Goal: Transaction & Acquisition: Purchase product/service

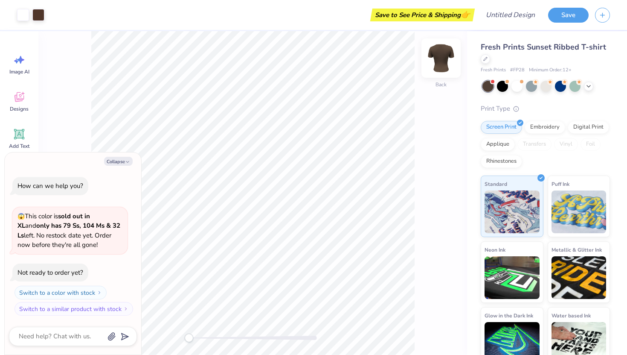
click at [447, 66] on img at bounding box center [441, 58] width 34 height 34
click at [447, 66] on img at bounding box center [441, 58] width 17 height 17
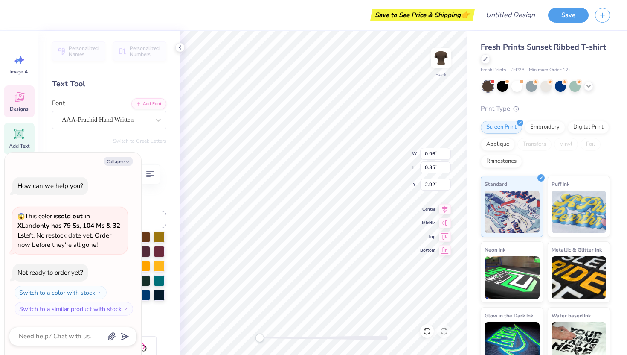
type textarea "x"
type input "1.78"
type input "0.76"
type input "2.80"
type textarea "x"
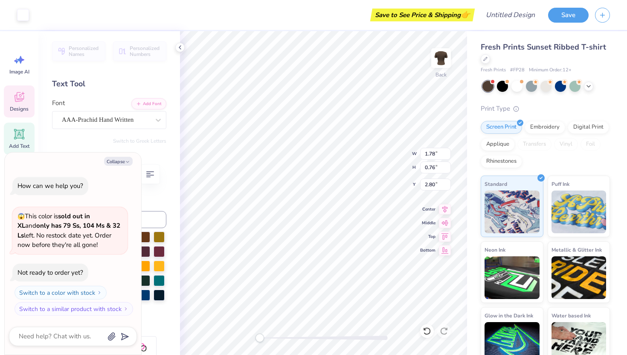
type input "0.96"
type input "0.35"
type input "2.92"
type textarea "x"
type textarea "F"
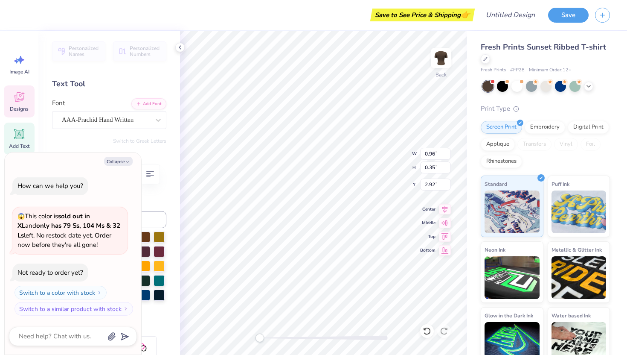
type textarea "x"
type textarea "Fa"
type textarea "x"
type textarea "Fam"
type textarea "x"
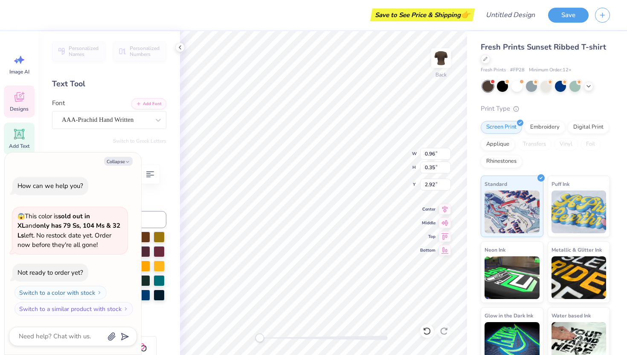
type textarea "Fami"
type textarea "x"
type textarea "Famil"
type textarea "x"
type textarea "Family"
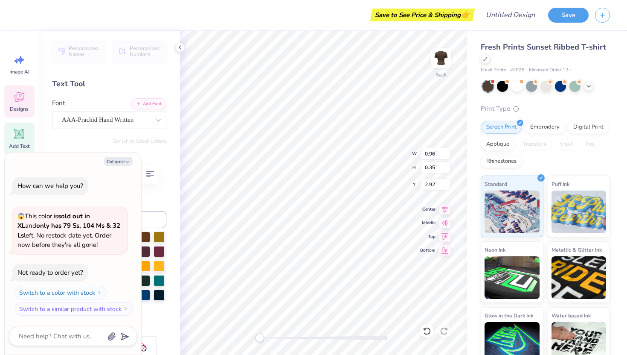
type textarea "x"
type textarea "Family"
type textarea "x"
type textarea "Family B"
type textarea "x"
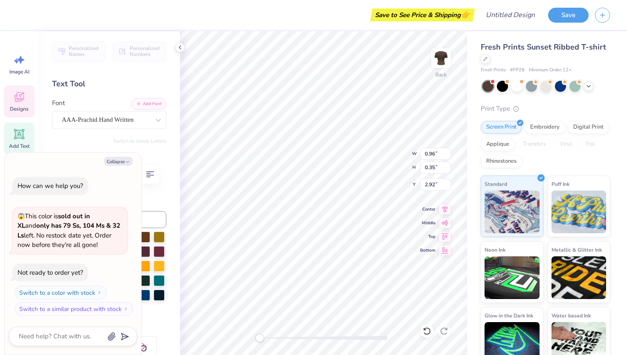
type textarea "Family Ba"
type textarea "x"
type textarea "Family Ban"
type textarea "x"
type textarea "Fa"
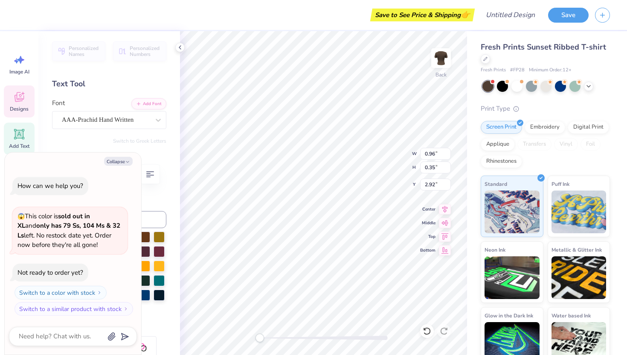
type textarea "x"
type textarea "F"
type textarea "x"
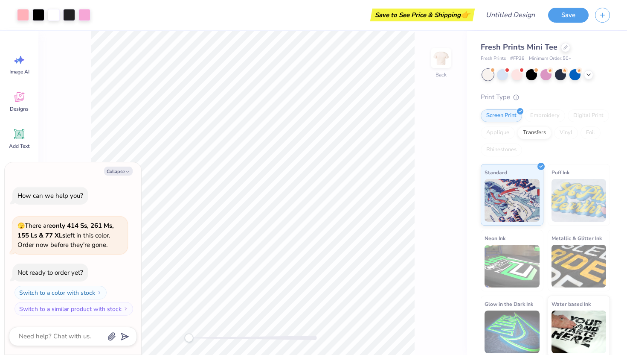
click at [566, 52] on div "Fresh Prints Mini Tee" at bounding box center [545, 47] width 129 height 12
click at [564, 50] on div at bounding box center [565, 46] width 9 height 9
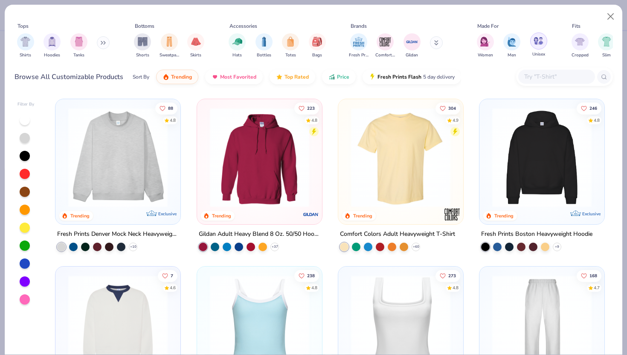
click at [545, 42] on div "filter for Unisex" at bounding box center [539, 40] width 17 height 17
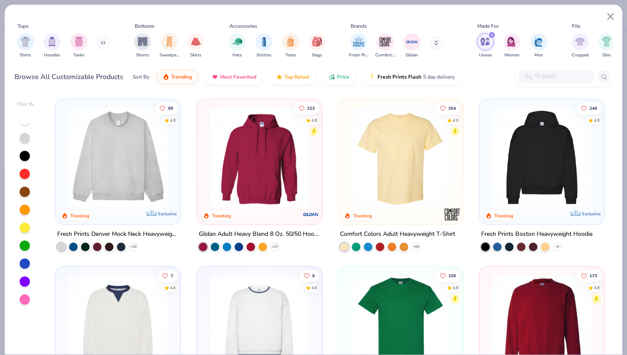
click at [143, 175] on img at bounding box center [118, 157] width 108 height 99
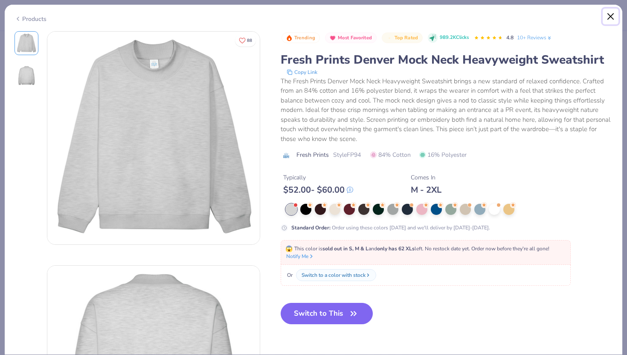
click at [611, 18] on button "Close" at bounding box center [611, 17] width 16 height 16
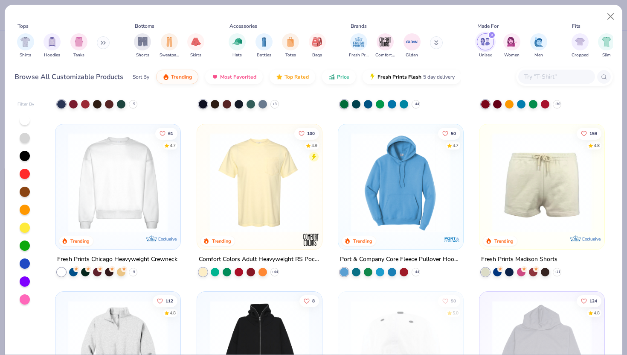
scroll to position [297, 0]
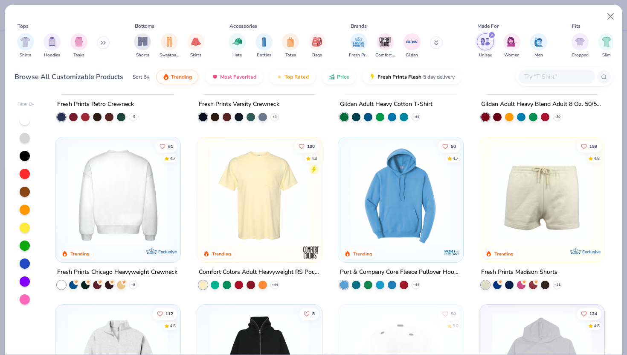
click at [64, 191] on img at bounding box center [10, 194] width 108 height 99
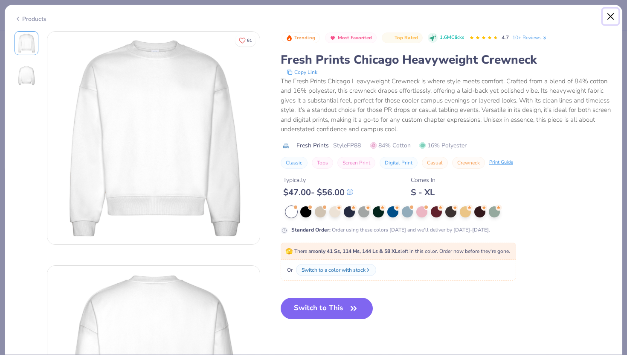
click at [610, 15] on button "Close" at bounding box center [611, 17] width 16 height 16
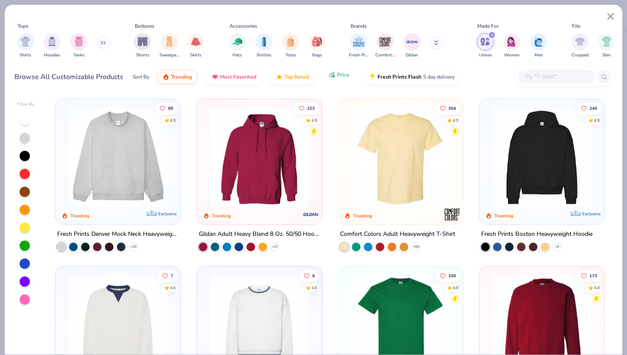
click at [330, 80] on button "Price" at bounding box center [339, 74] width 34 height 15
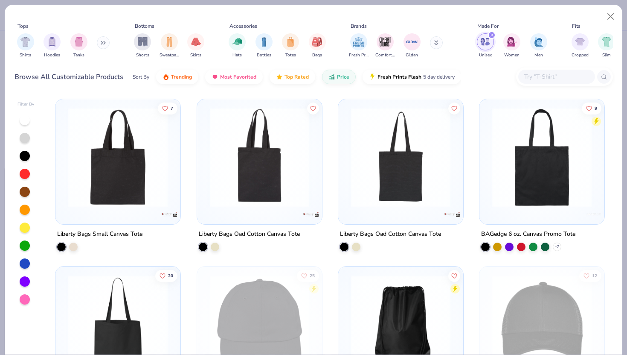
click at [99, 42] on button at bounding box center [103, 42] width 13 height 13
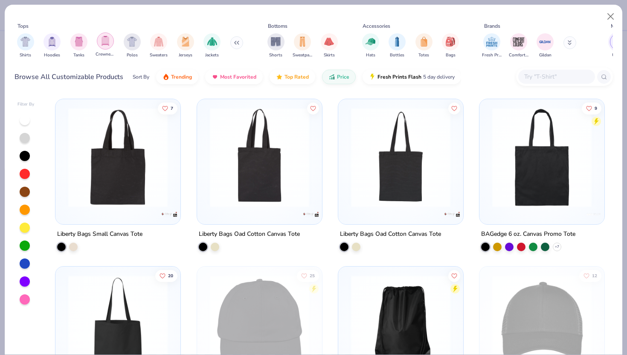
click at [106, 43] on img "filter for Crewnecks" at bounding box center [105, 41] width 9 height 10
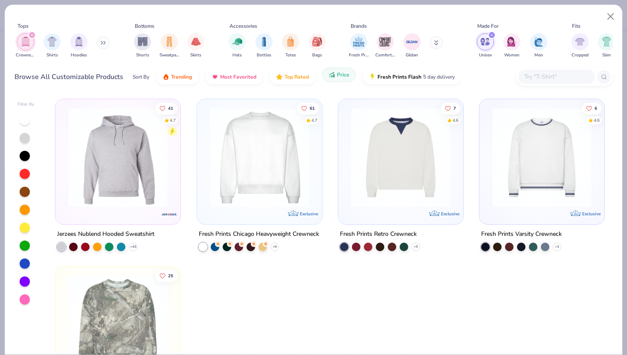
click at [337, 73] on span "Price" at bounding box center [343, 74] width 12 height 7
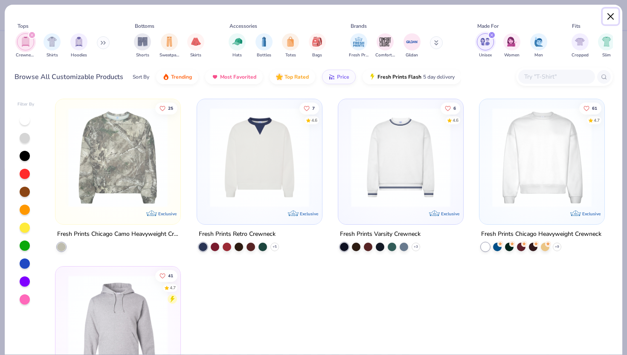
click at [608, 13] on button "Close" at bounding box center [611, 17] width 16 height 16
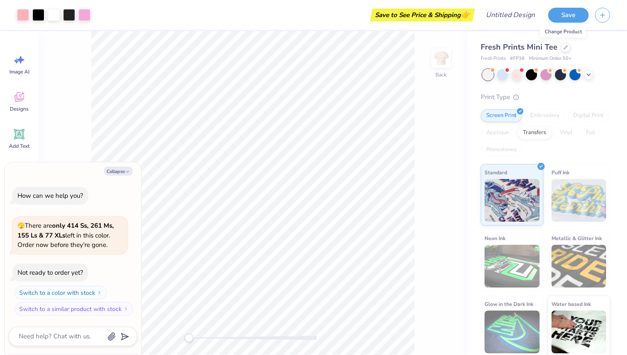
click at [561, 34] on div "Change Product" at bounding box center [563, 32] width 47 height 12
click at [593, 74] on div at bounding box center [588, 73] width 9 height 9
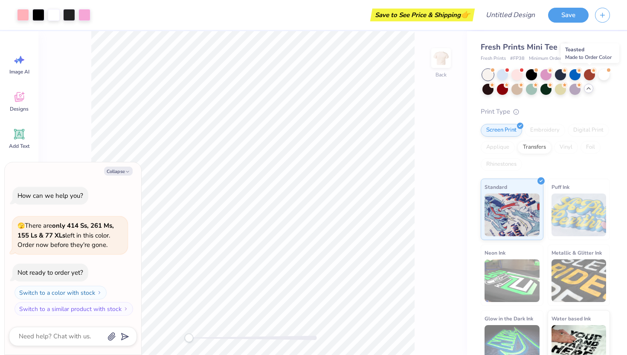
click at [593, 74] on div at bounding box center [589, 74] width 11 height 11
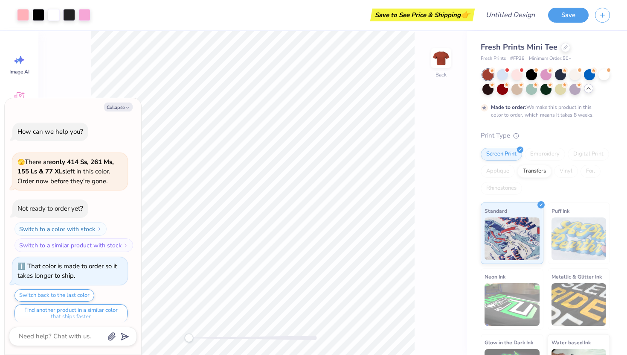
scroll to position [7, 0]
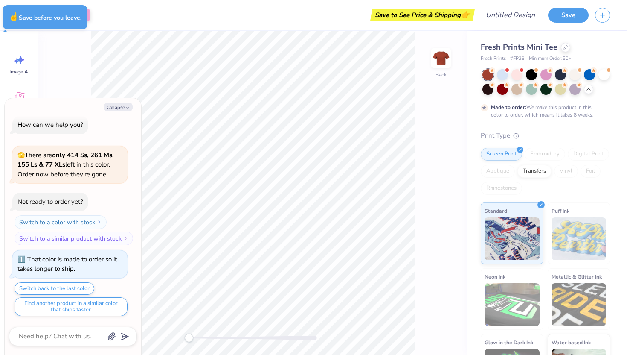
type textarea "x"
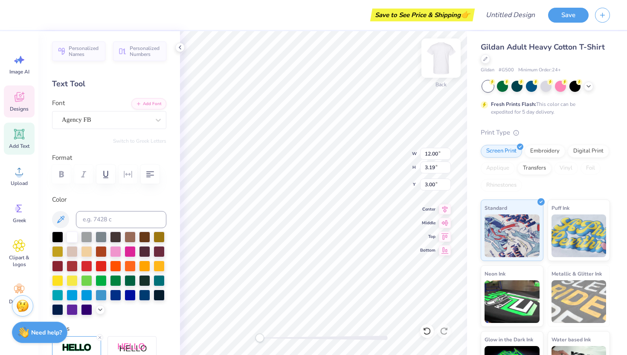
scroll to position [0, 1]
click at [125, 117] on div "Agency FB" at bounding box center [106, 119] width 90 height 13
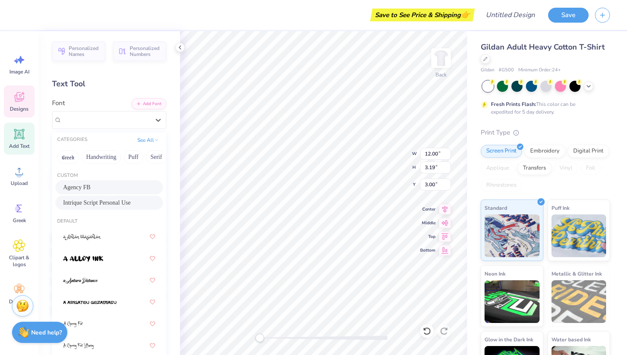
click at [114, 205] on div "Intrique Script Personal Use" at bounding box center [109, 202] width 92 height 9
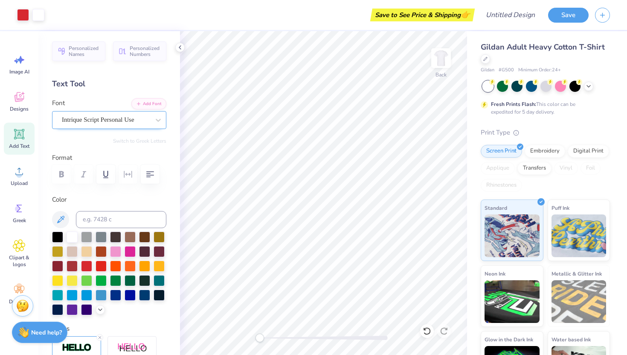
click at [149, 119] on div "Intrique Script Personal Use" at bounding box center [106, 119] width 90 height 13
click at [145, 121] on div "Intrique Script Personal Use" at bounding box center [106, 119] width 90 height 13
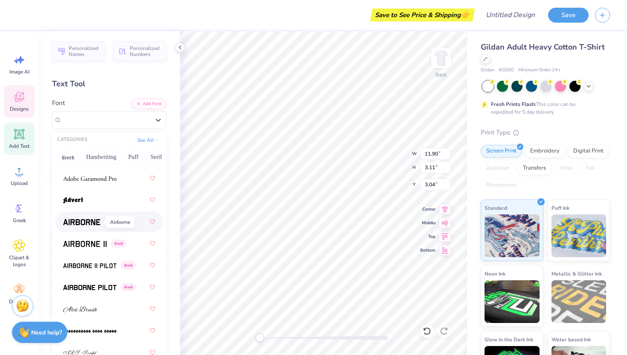
scroll to position [212, 0]
click at [90, 224] on span at bounding box center [81, 220] width 37 height 9
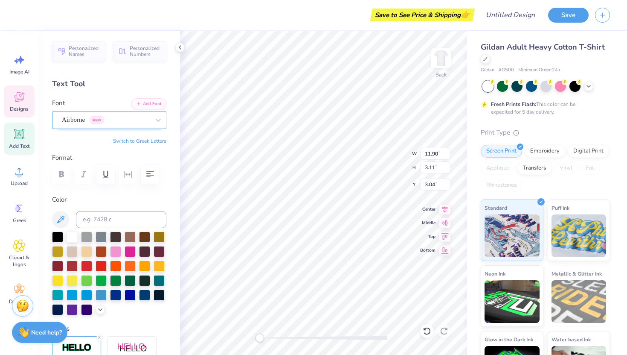
click at [123, 124] on div "Airborne Greek" at bounding box center [106, 119] width 90 height 13
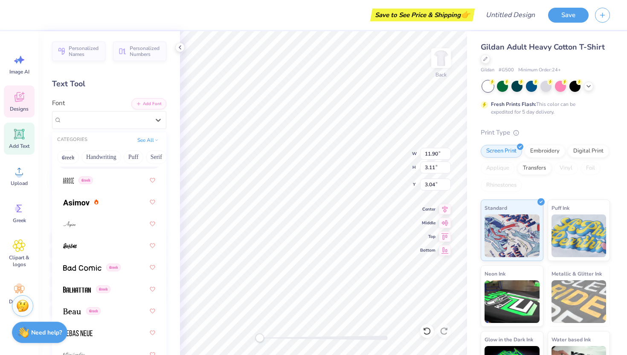
scroll to position [470, 0]
click at [110, 219] on div at bounding box center [109, 223] width 92 height 15
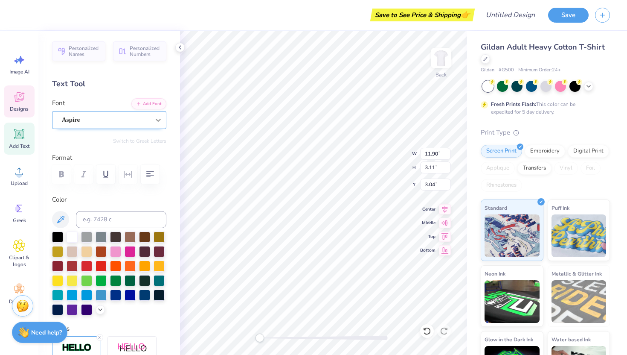
click at [151, 120] on div at bounding box center [158, 119] width 15 height 15
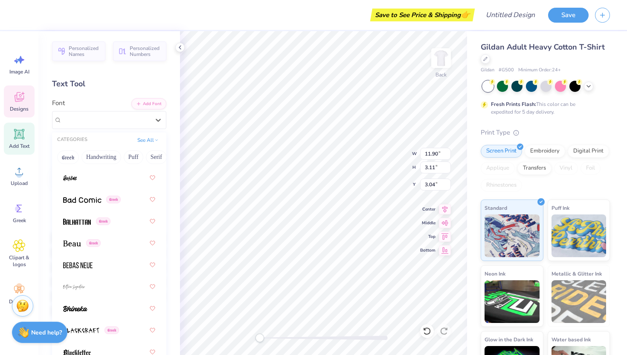
scroll to position [540, 0]
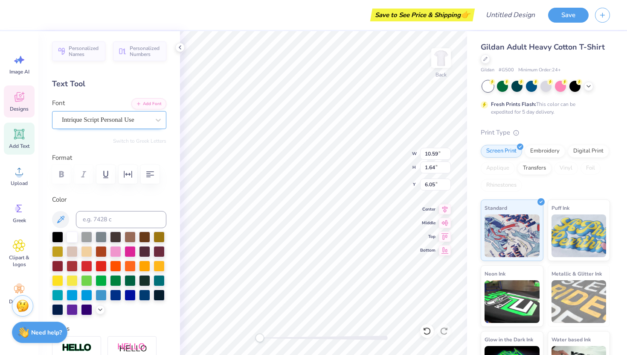
click at [150, 117] on div "Intrique Script Personal Use" at bounding box center [106, 119] width 90 height 13
type input "11.89"
type input "3.02"
type input "2.91"
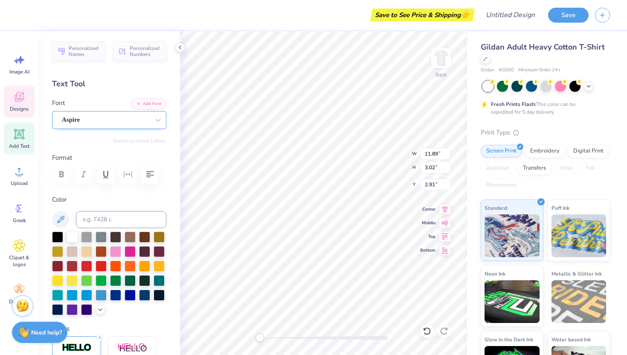
click at [133, 121] on div "Aspire" at bounding box center [106, 119] width 90 height 13
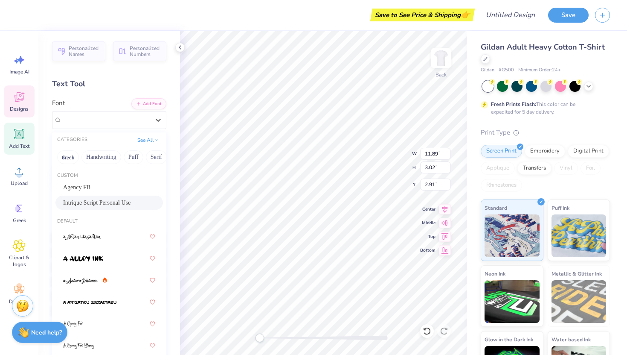
click at [117, 202] on div "Intrique Script Personal Use" at bounding box center [109, 202] width 92 height 9
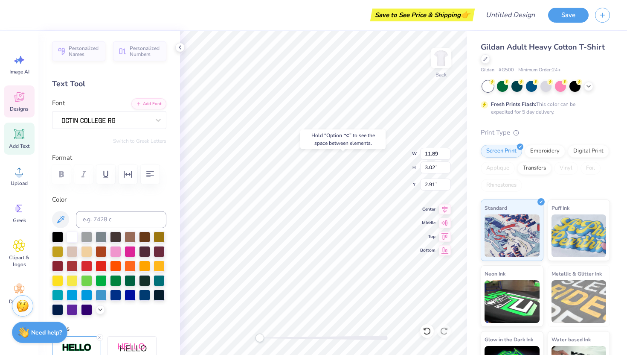
type input "9.12"
type input "6.62"
type input "8.67"
click at [112, 122] on div "Intrique Script Personal Use" at bounding box center [106, 119] width 90 height 13
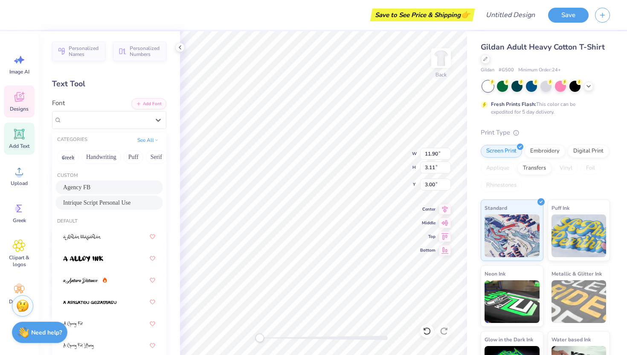
click at [95, 189] on div "Agency FB" at bounding box center [109, 187] width 92 height 9
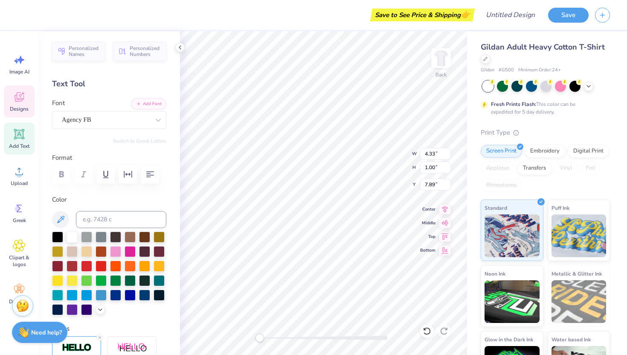
scroll to position [0, 0]
type textarea "P"
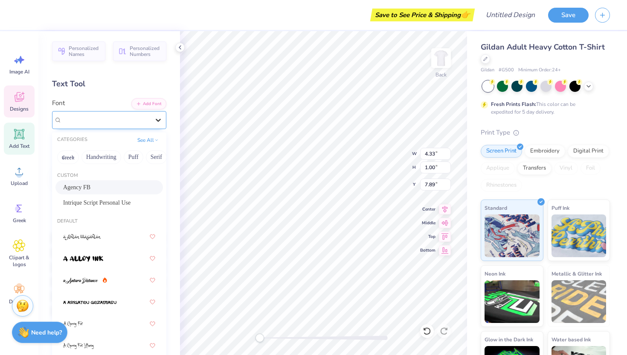
click at [159, 121] on icon at bounding box center [158, 120] width 9 height 9
click at [131, 204] on div "Intrique Script Personal Use" at bounding box center [109, 202] width 92 height 9
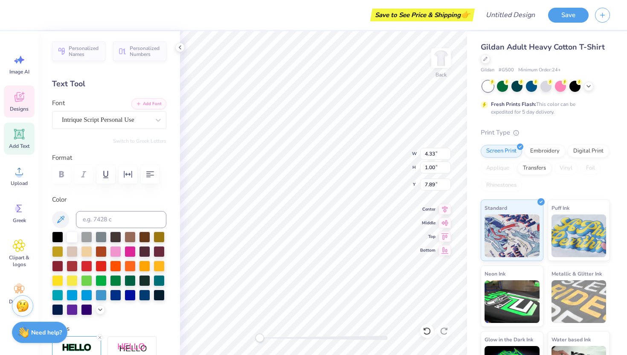
type textarea "PLATTSBURGH"
type input "6.11"
type input "0.80"
type input "7.77"
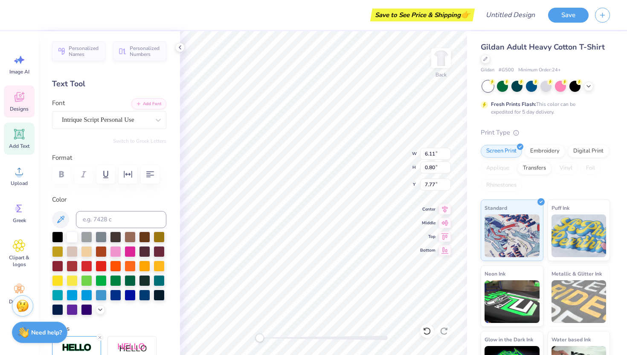
scroll to position [0, 0]
click at [133, 175] on icon "button" at bounding box center [128, 174] width 10 height 10
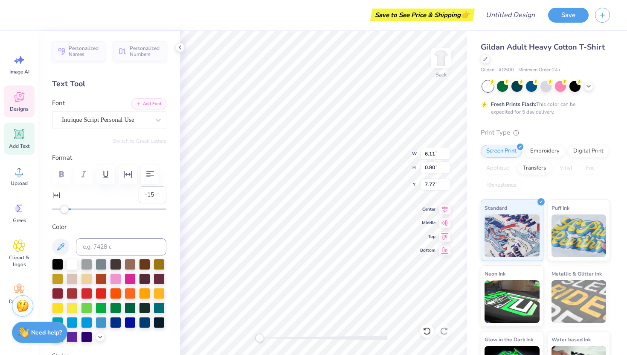
type input "-16"
drag, startPoint x: 69, startPoint y: 208, endPoint x: 58, endPoint y: 210, distance: 10.6
click at [58, 210] on div "Accessibility label" at bounding box center [57, 209] width 9 height 9
type input "-1"
drag, startPoint x: 58, startPoint y: 211, endPoint x: 70, endPoint y: 213, distance: 11.6
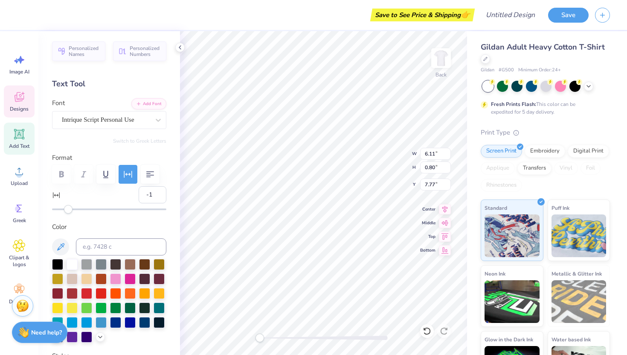
click at [70, 213] on div "Accessibility label" at bounding box center [68, 209] width 9 height 9
type input "-6"
drag, startPoint x: 71, startPoint y: 210, endPoint x: 65, endPoint y: 209, distance: 5.6
click at [65, 209] on div "Accessibility label" at bounding box center [65, 209] width 9 height 9
click at [147, 149] on div "Personalized Names Personalized Numbers Text Tool Add Font Font Intrique Script…" at bounding box center [109, 193] width 142 height 324
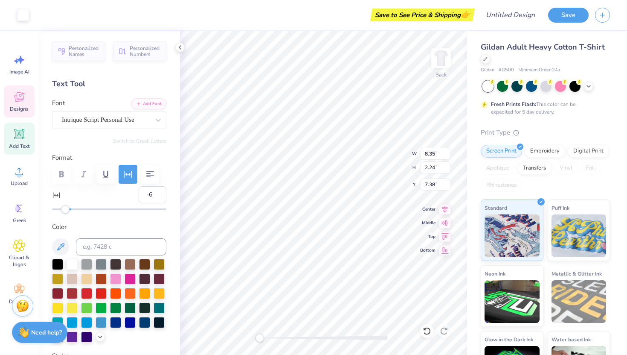
type input "5.57"
type input "0.81"
type input "8.09"
type input "-8"
click at [63, 208] on div "Accessibility label" at bounding box center [63, 209] width 9 height 9
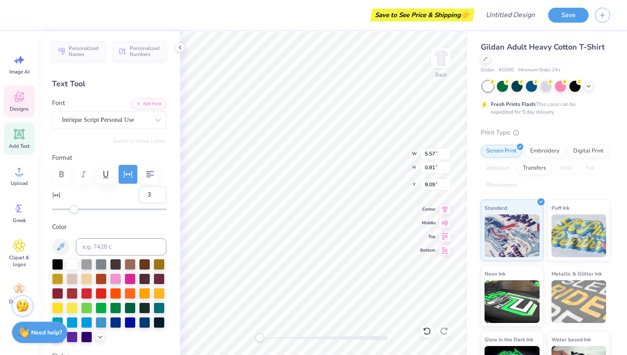
type input "4"
drag, startPoint x: 64, startPoint y: 210, endPoint x: 75, endPoint y: 212, distance: 10.5
click at [75, 212] on div "Accessibility label" at bounding box center [75, 209] width 9 height 9
type input "9.12"
type input "6.62"
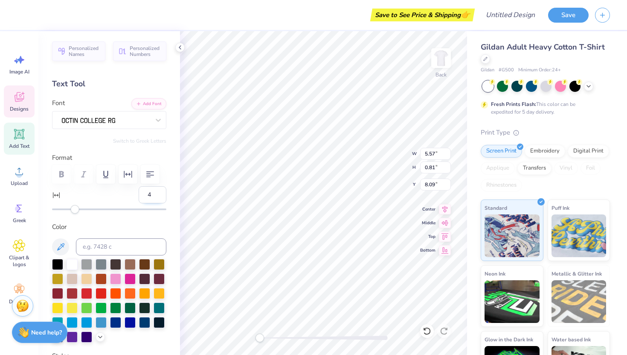
type input "8.89"
type input "0"
type input "6.47"
type input "0.79"
type input "8.10"
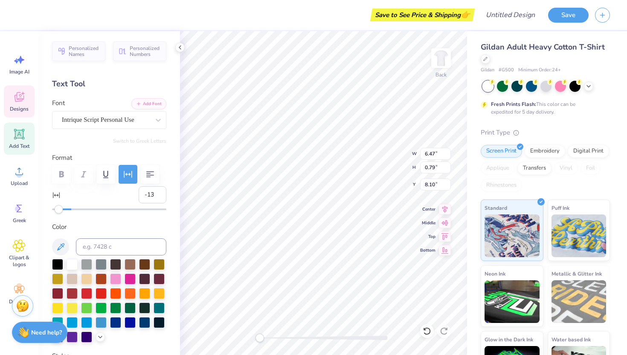
type input "-12"
drag, startPoint x: 74, startPoint y: 210, endPoint x: 60, endPoint y: 210, distance: 14.1
click at [60, 210] on div "Accessibility label" at bounding box center [59, 209] width 9 height 9
click at [436, 242] on div "Top" at bounding box center [435, 236] width 31 height 10
type input "0"
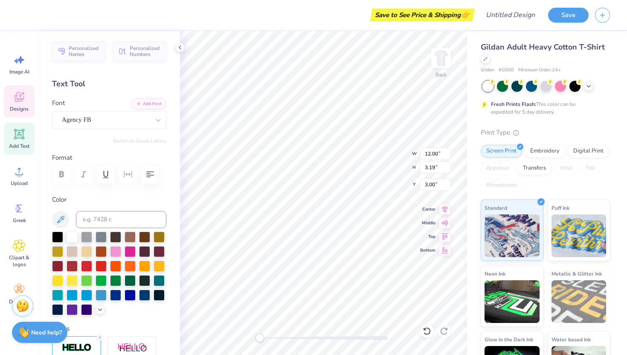
type input "12.00"
type input "3.19"
type input "3.00"
click at [131, 172] on div at bounding box center [109, 174] width 114 height 19
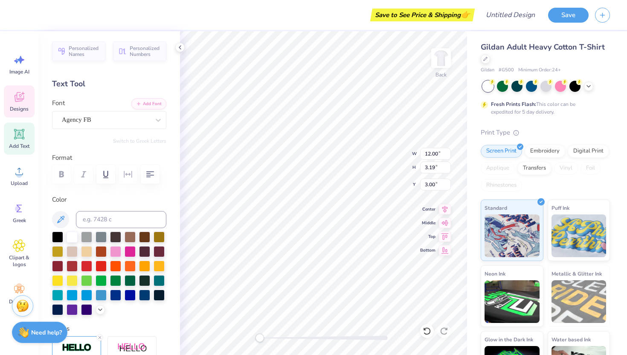
click at [129, 172] on div at bounding box center [109, 174] width 114 height 19
click at [149, 175] on icon "button" at bounding box center [150, 174] width 10 height 10
click at [131, 174] on div at bounding box center [109, 174] width 114 height 19
click at [146, 175] on icon "button" at bounding box center [150, 174] width 8 height 6
click at [150, 175] on icon "button" at bounding box center [150, 174] width 10 height 10
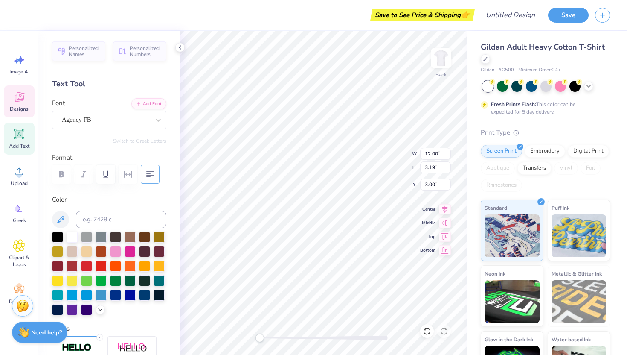
click at [147, 176] on icon "button" at bounding box center [150, 174] width 10 height 10
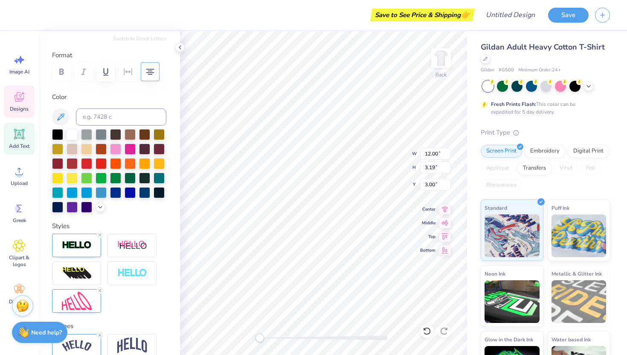
scroll to position [175, 0]
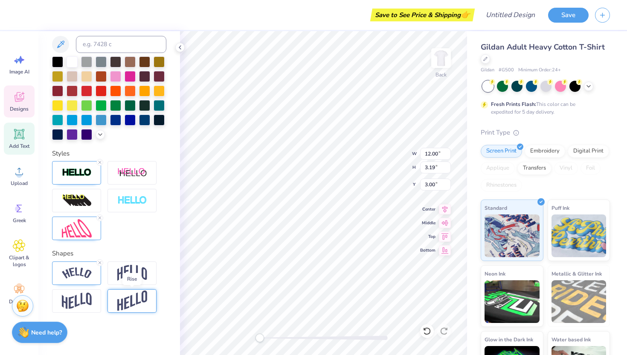
click at [120, 298] on img at bounding box center [132, 300] width 30 height 21
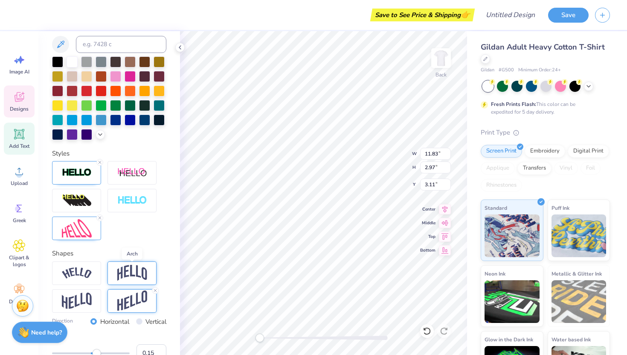
click at [127, 272] on img at bounding box center [132, 273] width 30 height 16
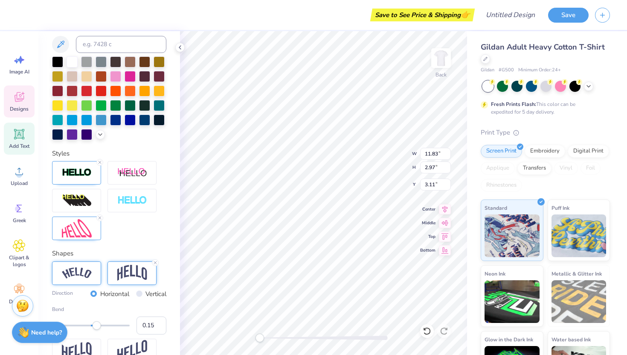
click at [86, 275] on img at bounding box center [77, 273] width 30 height 12
click at [134, 266] on img at bounding box center [132, 273] width 30 height 16
click at [97, 268] on div at bounding box center [76, 272] width 49 height 23
click at [130, 261] on div at bounding box center [132, 272] width 49 height 23
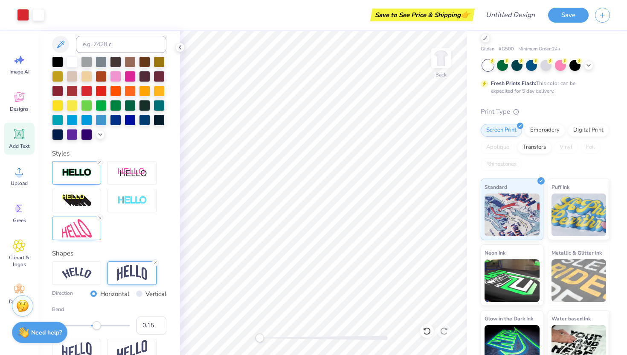
scroll to position [0, 0]
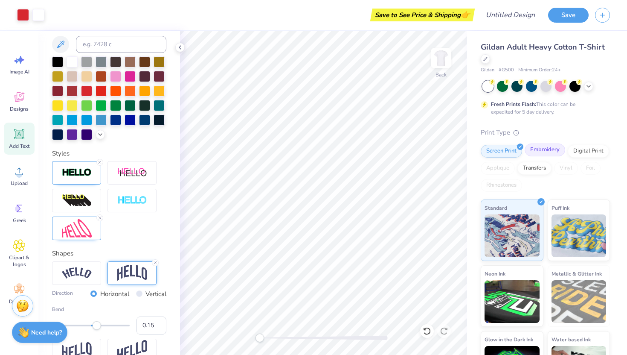
click at [548, 153] on div "Embroidery" at bounding box center [545, 149] width 41 height 13
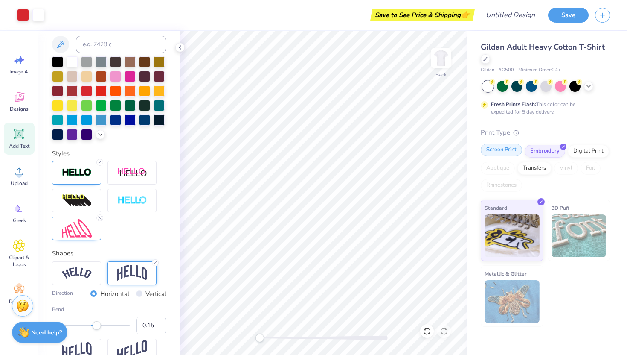
click at [507, 150] on div "Screen Print" at bounding box center [501, 149] width 41 height 13
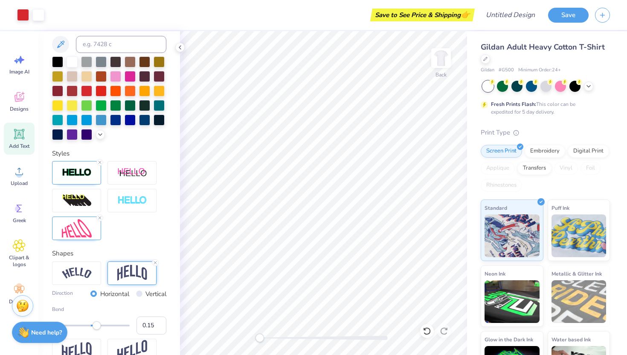
click at [578, 43] on span "Gildan Adult Heavy Cotton T-Shirt" at bounding box center [543, 47] width 124 height 10
click at [557, 41] on div "Gildan Adult Heavy Cotton T-Shirt" at bounding box center [545, 52] width 129 height 23
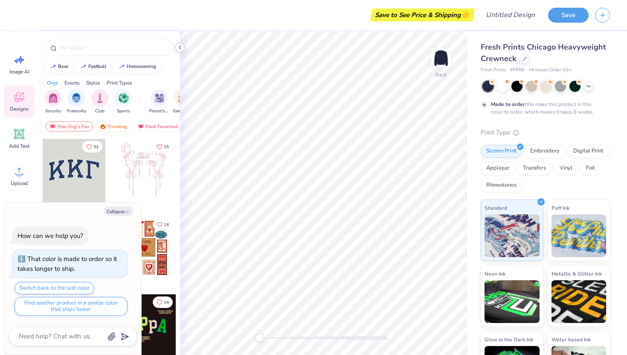
click at [179, 47] on polyline at bounding box center [180, 47] width 2 height 3
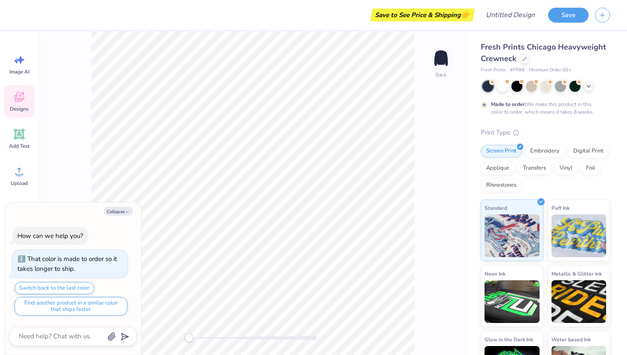
click at [5, 105] on div "Designs" at bounding box center [19, 101] width 31 height 32
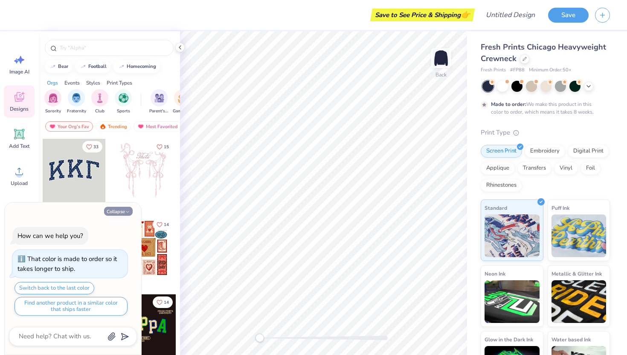
click at [120, 212] on button "Collapse" at bounding box center [118, 211] width 29 height 9
type textarea "x"
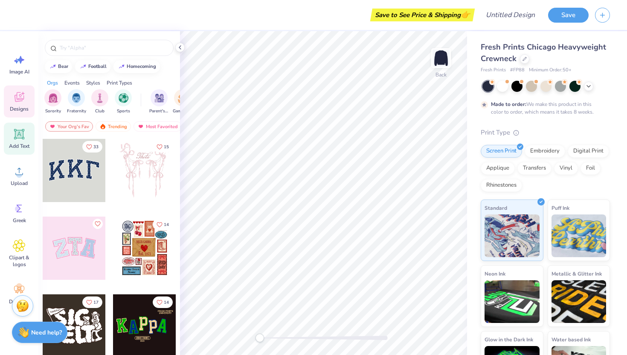
click at [19, 137] on icon at bounding box center [19, 134] width 8 height 8
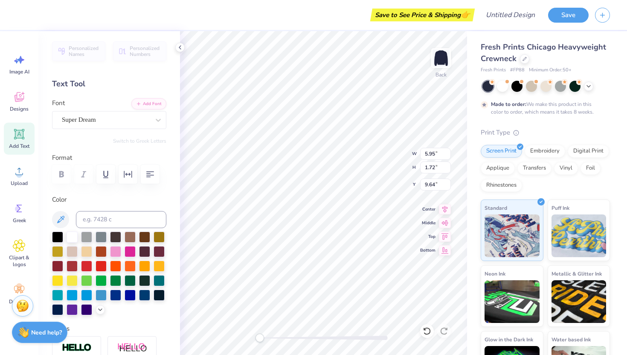
type textarea "]"
paste textarea "I told myself I would never have to be hurt again. I thought I had already push…"
type textarea "I told myself I would never have to be hurt again. I thought I had already push…"
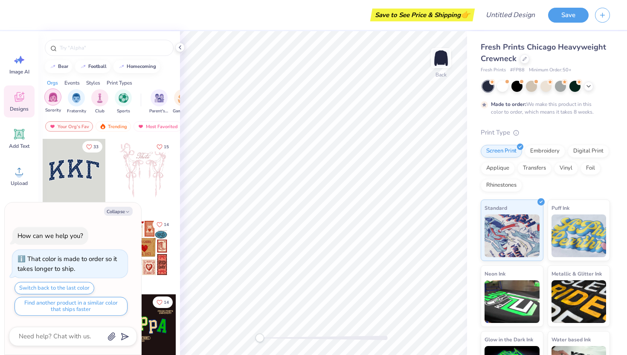
click at [55, 102] on img "filter for Sorority" at bounding box center [53, 97] width 10 height 10
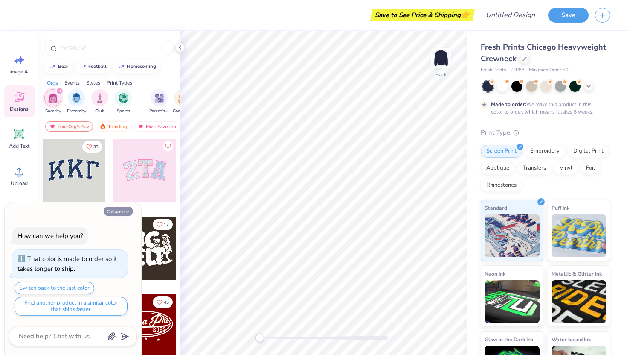
click at [120, 211] on button "Collapse" at bounding box center [118, 211] width 29 height 9
type textarea "x"
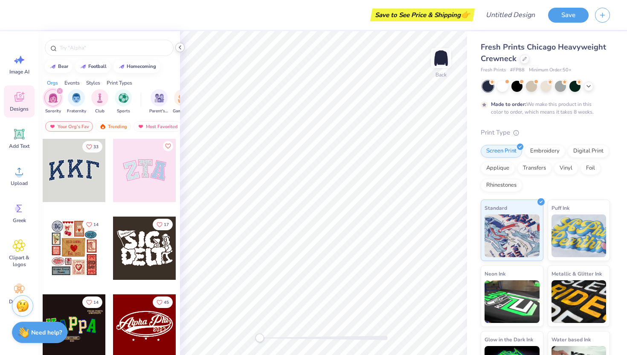
click at [234, 39] on div "Save to See Price & Shipping 👉 Design Title Save Image AI Designs Add Text Uplo…" at bounding box center [313, 177] width 627 height 355
click at [252, 55] on div "Save to See Price & Shipping 👉 Design Title Save Image AI Designs Add Text Uplo…" at bounding box center [313, 177] width 627 height 355
click at [78, 105] on div "filter for Parent's Weekend" at bounding box center [76, 96] width 17 height 17
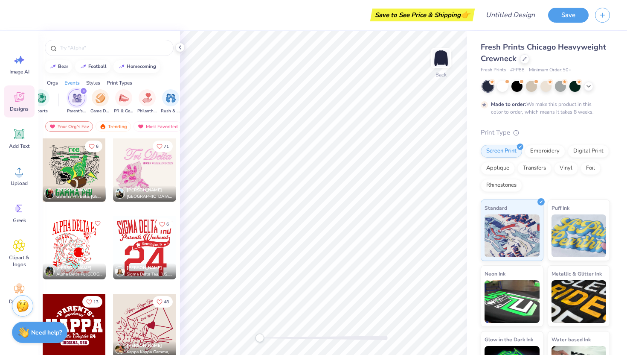
scroll to position [470, 0]
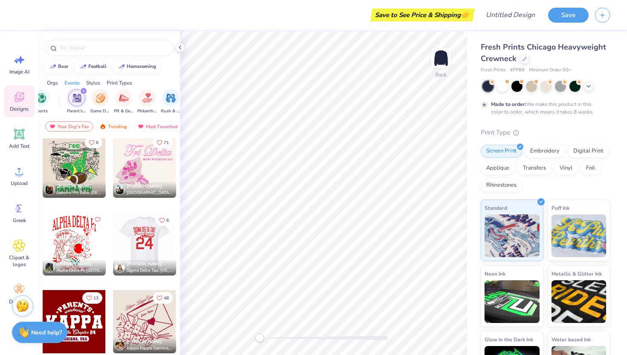
drag, startPoint x: 147, startPoint y: 241, endPoint x: 148, endPoint y: 235, distance: 6.0
click at [148, 235] on div at bounding box center [145, 243] width 190 height 63
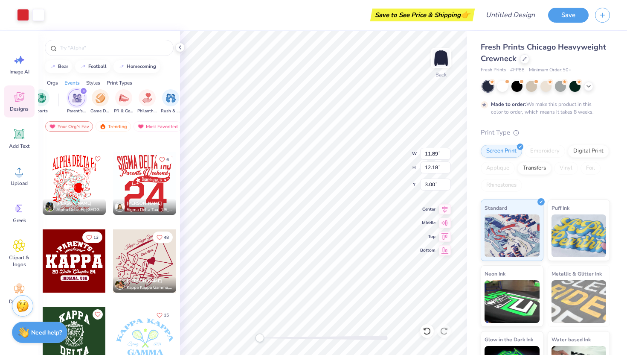
scroll to position [534, 0]
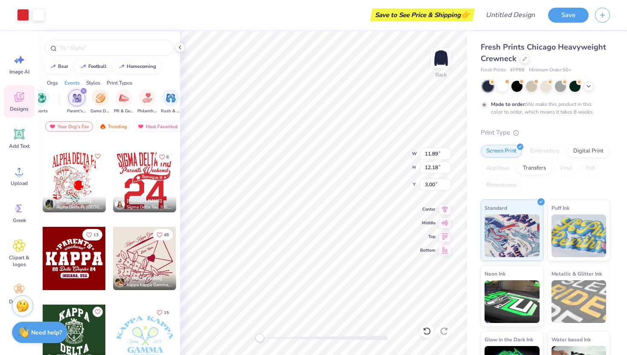
click at [146, 235] on div at bounding box center [144, 258] width 63 height 63
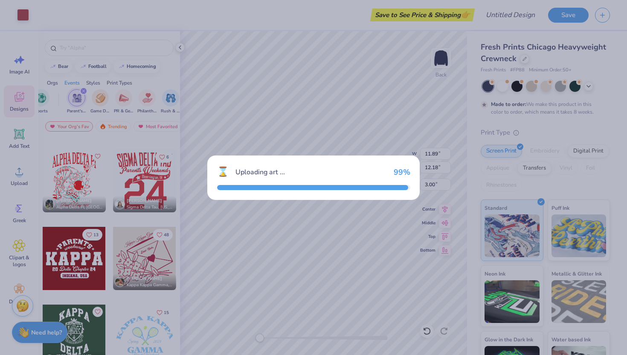
type input "12.56"
type input "12.21"
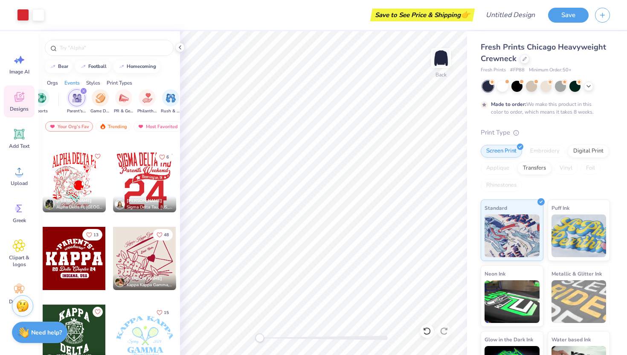
click at [84, 259] on div at bounding box center [74, 258] width 63 height 63
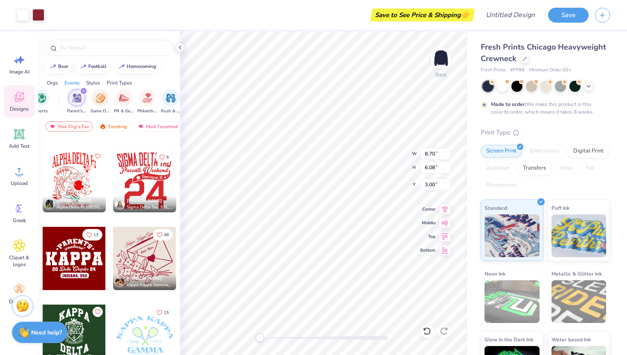
type input "11.89"
type input "12.18"
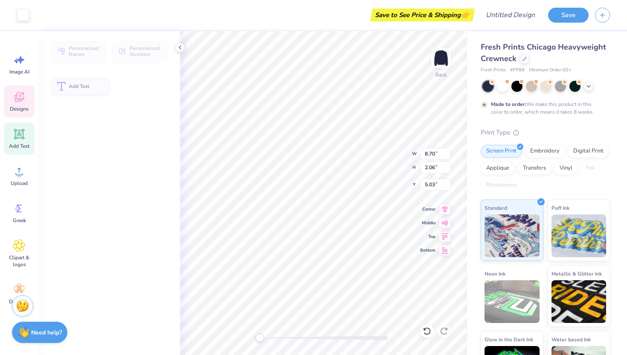
type input "2.06"
type input "5.03"
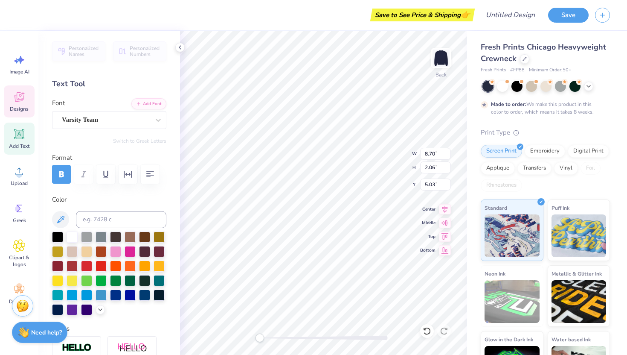
scroll to position [0, 0]
type textarea "Sig Delt"
type textarea "sigma Delta"
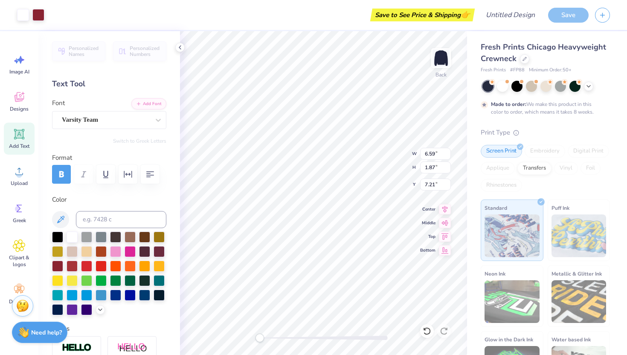
type input "10.16"
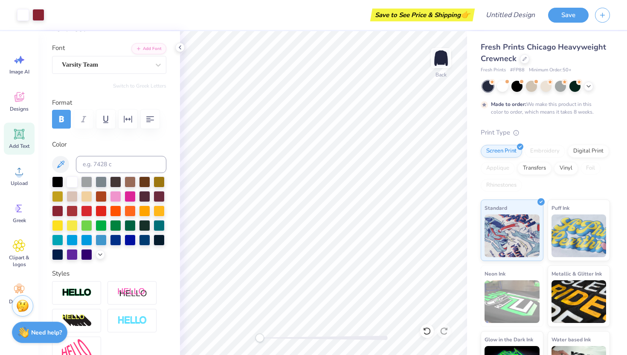
scroll to position [0, 0]
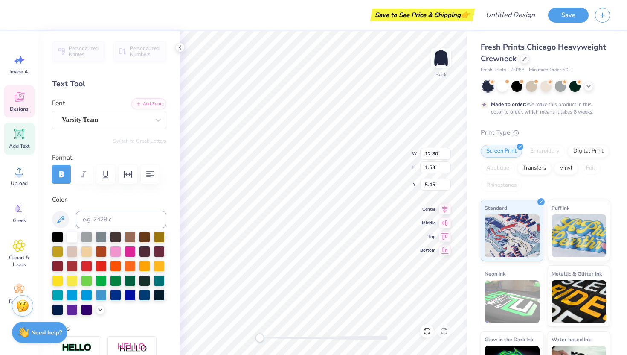
type input "5.44"
type textarea "sigma Delta Tau"
type textarea "Tau"
type textarea "Family"
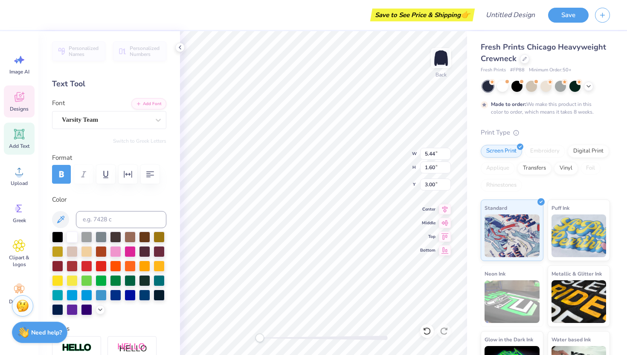
scroll to position [0, 0]
type input "12.80"
type input "1.53"
type input "5.44"
type input "3.23"
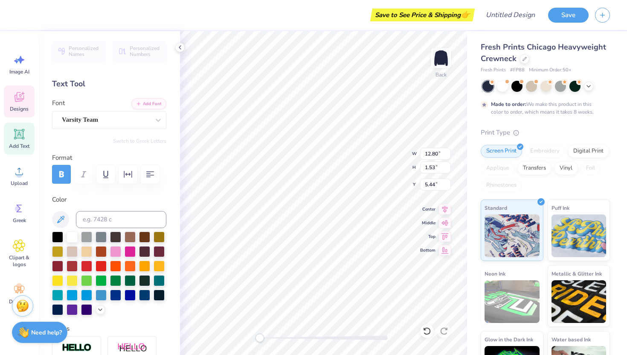
type input "0.92"
type input "3.86"
type textarea "Banquet"
type input "3.62"
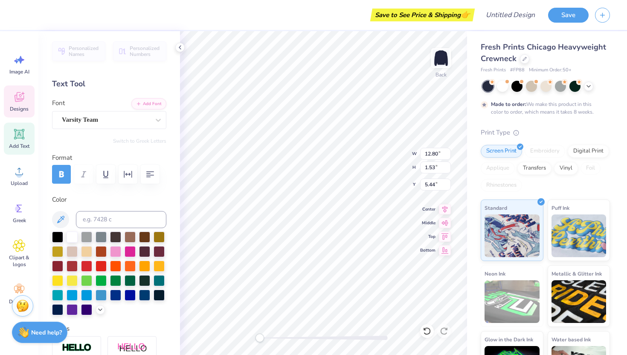
type input "7.65"
type input "3.62"
type input "7.60"
type input "12.80"
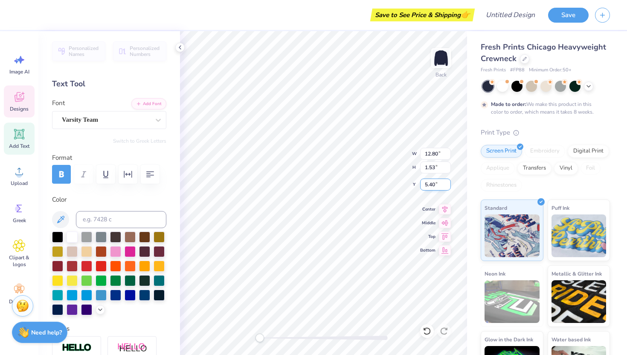
type input "1.53"
type input "5.40"
type input "2.95"
type input "0.77"
type input "4.05"
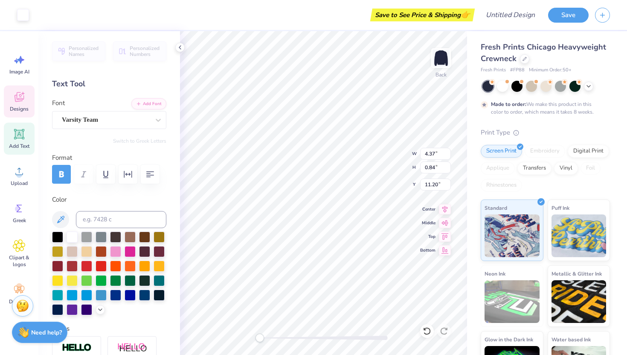
type input "3.78"
type input "0.51"
type input "11.36"
type textarea "Plattsburgh"
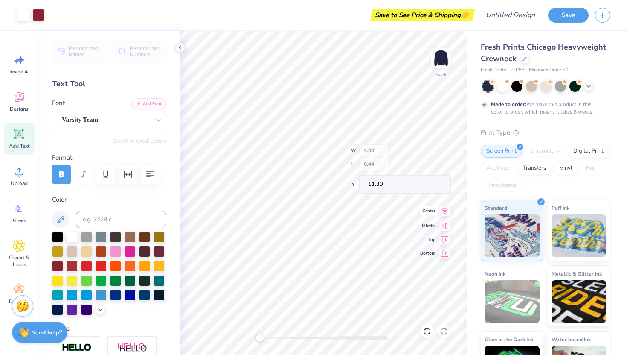
click at [426, 217] on div "Back W 4.04 H 0.44 Y 11.30 Center Middle Top Bottom" at bounding box center [323, 193] width 287 height 324
type textarea "SIG DELT"
click at [302, 26] on div "Save to See Price & Shipping 👉" at bounding box center [262, 15] width 422 height 30
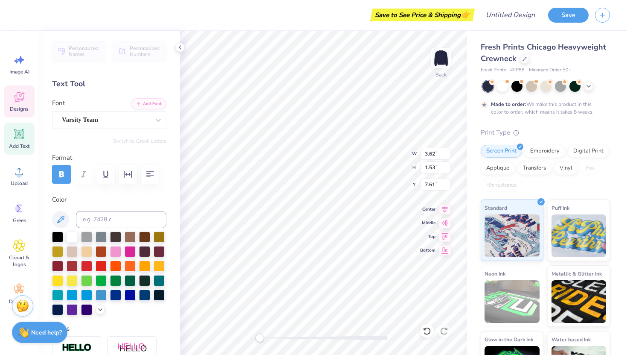
scroll to position [0, 0]
type input "8.33"
type input "1.53"
type input "5.44"
type input "5.13"
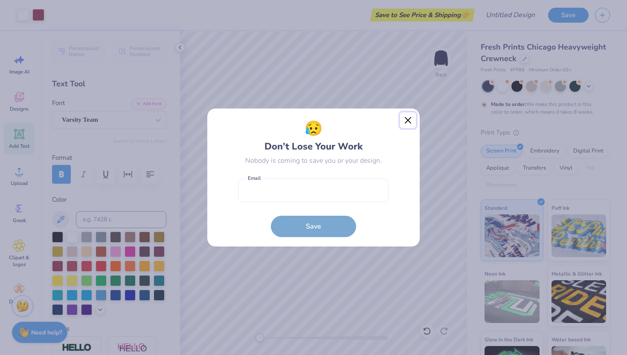
click at [408, 118] on button "Close" at bounding box center [408, 120] width 16 height 16
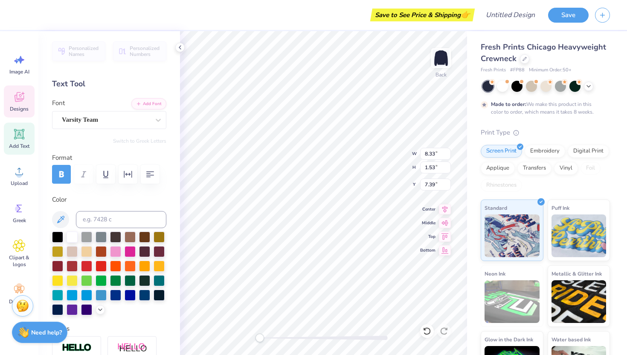
click at [383, 167] on div "Back W 8.33 8.33 " H 1.53 1.53 " Y 7.39 7.39 " Center Middle Top Bottom" at bounding box center [323, 193] width 287 height 324
click at [379, 164] on div "Back W 8.33 8.33 " H 1.53 1.53 " Y 7.39 7.39 " Center Middle Top Bottom" at bounding box center [323, 193] width 287 height 324
type input "4.71"
type input "1.41"
type input "5.13"
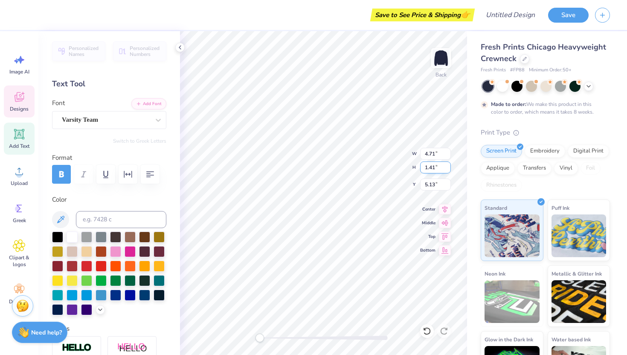
type input "8.33"
type input "1.53"
type input "7.39"
type textarea "S"
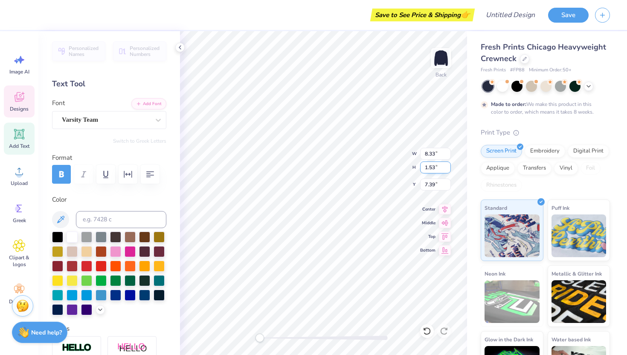
scroll to position [0, 103]
type textarea "I told myself I would never have to be hurt again. I thought I had already push…"
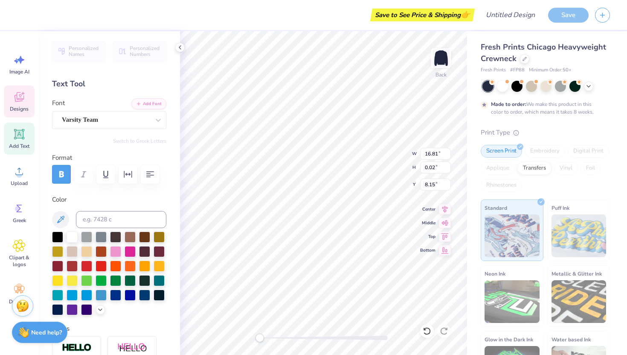
type textarea "I told myself I would never have to be hurt again. I thought I had already push…"
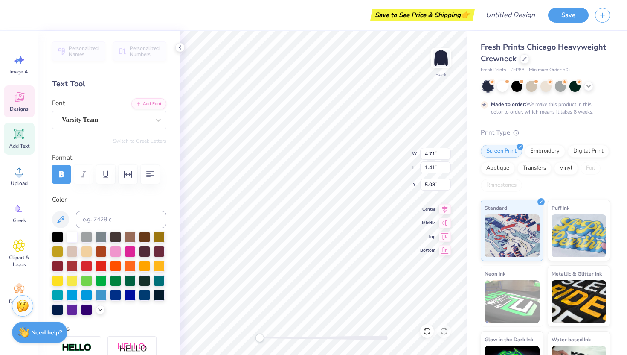
scroll to position [0, 0]
click at [371, 153] on div "Back W 4.71 4.71 " H 1.41 1.41 " Y 5.08 5.08 " Center Middle Top Bottom" at bounding box center [323, 193] width 287 height 324
type input "5.08"
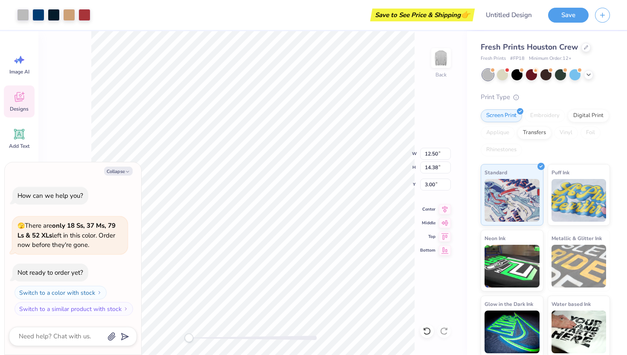
type textarea "x"
type input "3.31"
type input "1.28"
type input "10.67"
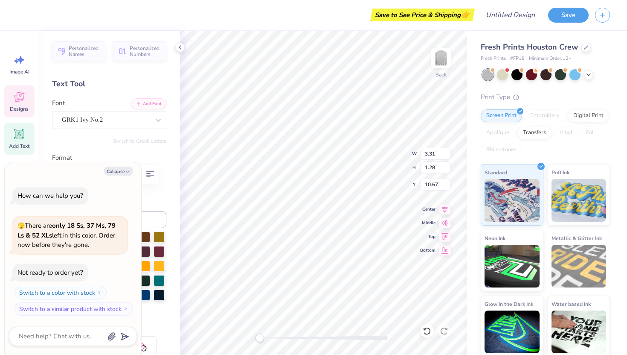
type textarea "x"
type input "10.61"
click at [422, 189] on input "10.61" at bounding box center [435, 184] width 31 height 12
type textarea "x"
type input "1.69"
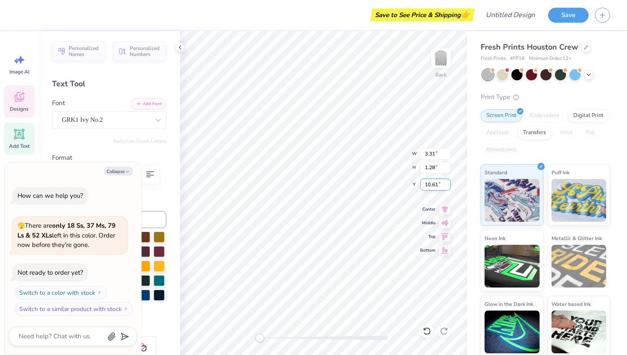
type input "0.94"
type input "10.78"
type textarea "x"
type textarea "F"
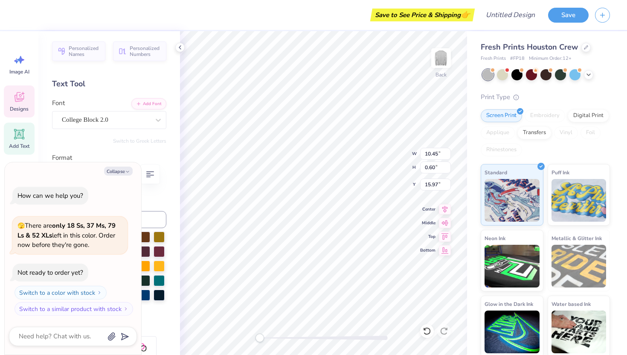
scroll to position [0, 0]
type textarea "x"
type textarea "FA"
type textarea "x"
type textarea "FAM"
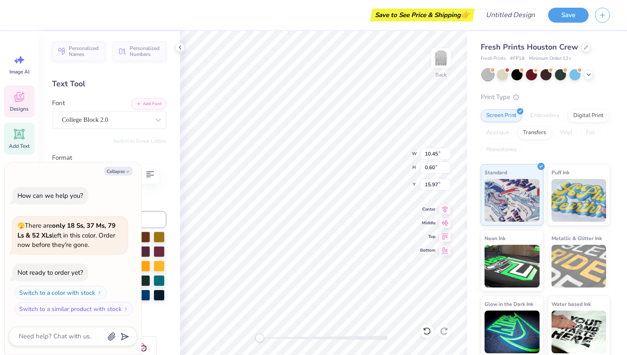
type textarea "x"
type textarea "FAMI"
type textarea "x"
type textarea "FAMIL"
type textarea "x"
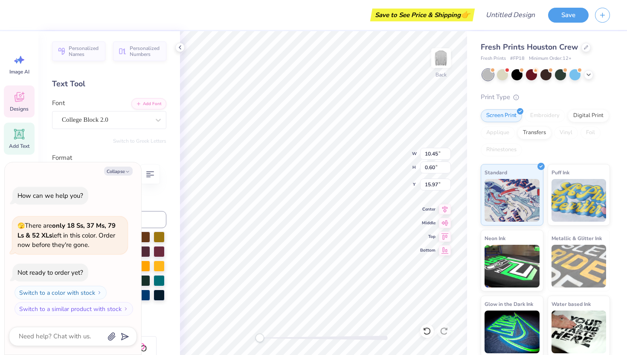
type textarea "FAMILY"
type textarea "x"
type textarea "FAMILY B"
type textarea "x"
type textarea "FAMILY BA"
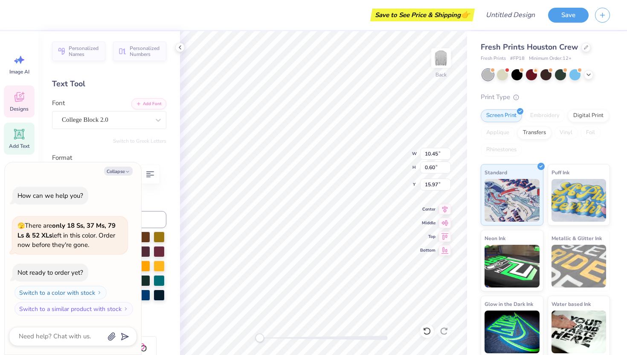
type textarea "x"
type textarea "FAMILY BAN"
type textarea "x"
type textarea "FAMILY BANQ"
type textarea "x"
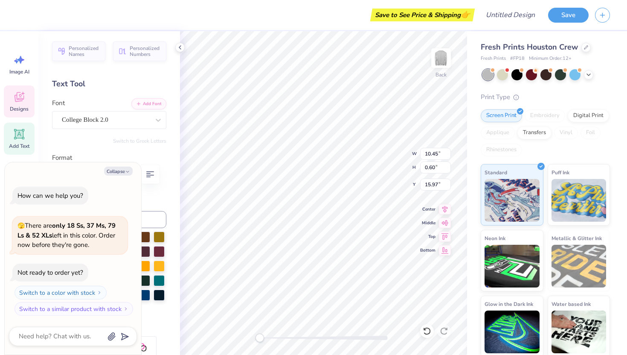
scroll to position [0, 2]
type textarea "FAMILY BANQU#"
type textarea "x"
type textarea "FAMILY BANQU"
type textarea "x"
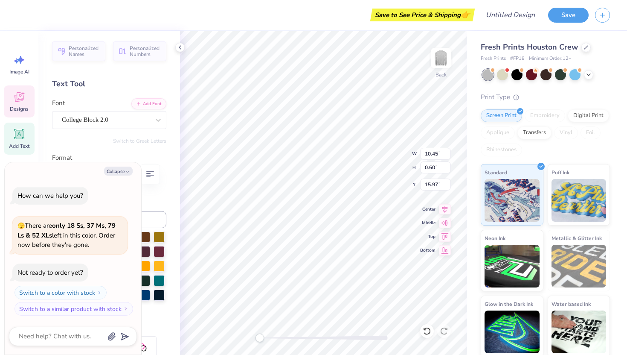
type textarea "FAMILY BANQUE"
type textarea "x"
type textarea "FAMILY BANQUET"
type textarea "x"
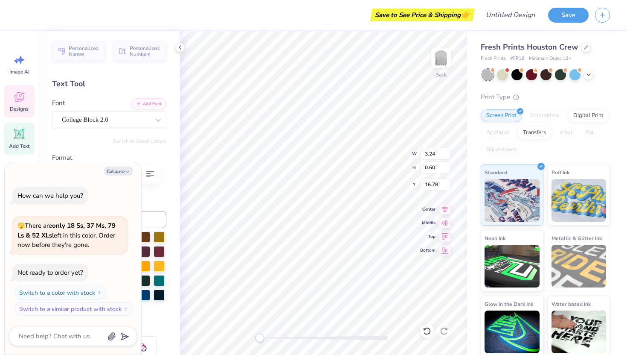
type textarea "@"
type textarea "x"
type textarea "@)"
type textarea "x"
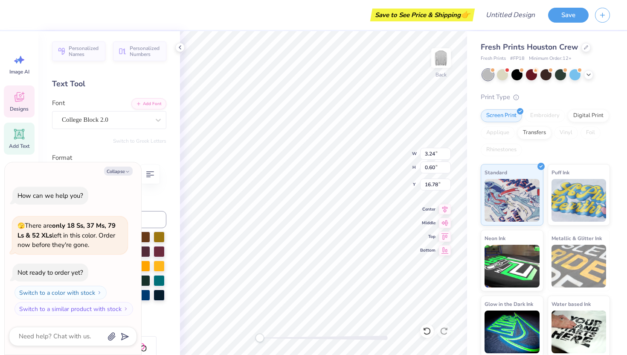
type textarea "@)@"
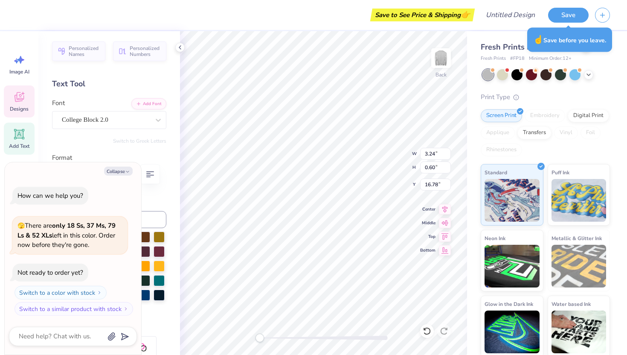
type textarea "x"
type input "12.50"
type input "3.32"
type input "3.00"
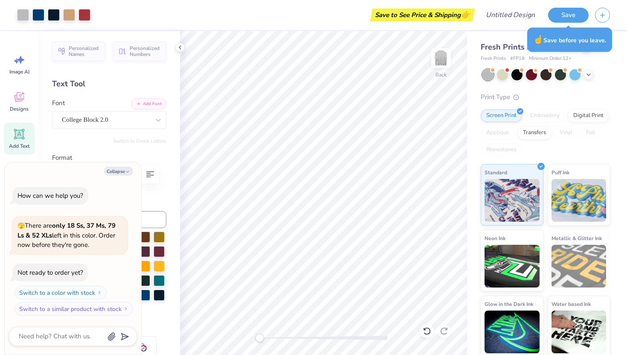
click at [446, 59] on img at bounding box center [441, 58] width 17 height 17
type textarea "x"
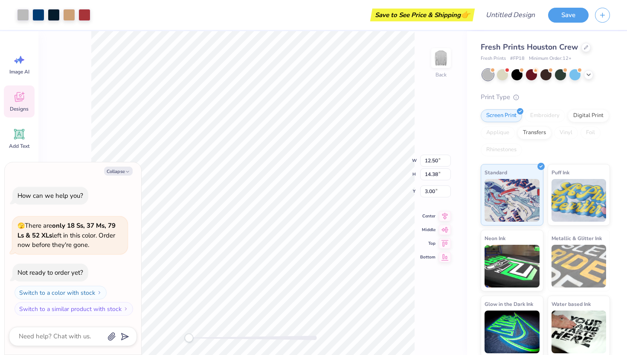
type textarea "x"
type input "10.45"
type input "0.60"
type input "15.97"
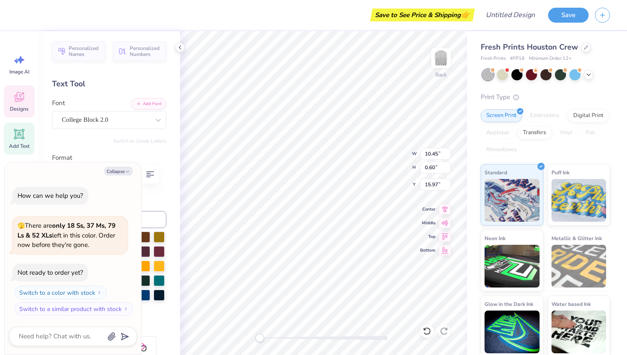
scroll to position [0, 3]
type textarea "x"
type textarea "F"
type textarea "x"
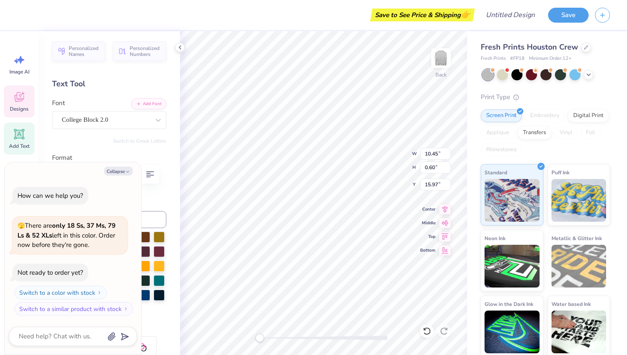
type textarea "FA"
type textarea "x"
type textarea "FAM"
type textarea "x"
type textarea "FAMI"
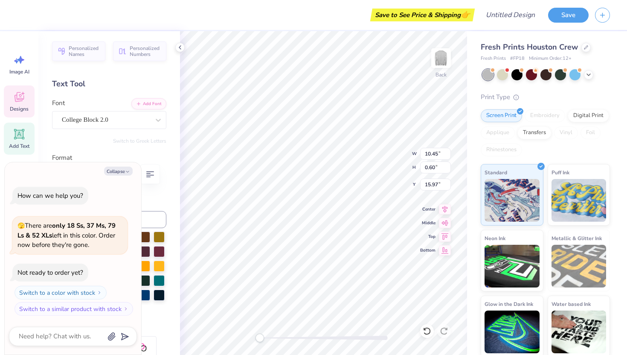
type textarea "x"
type textarea "FAMIL"
type textarea "x"
type textarea "FAMILY"
type textarea "x"
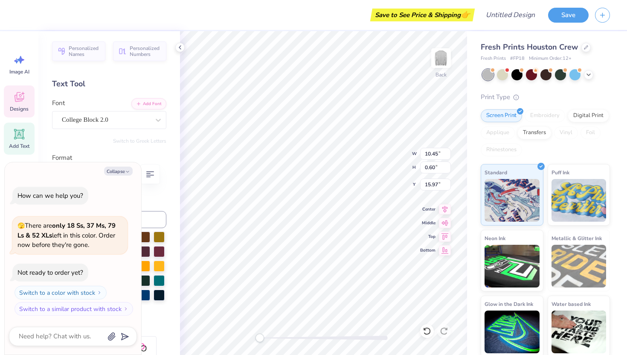
type textarea "FAMILY B"
type textarea "x"
type textarea "FAMILY BAN"
type textarea "x"
type textarea "FAMILY BANQ"
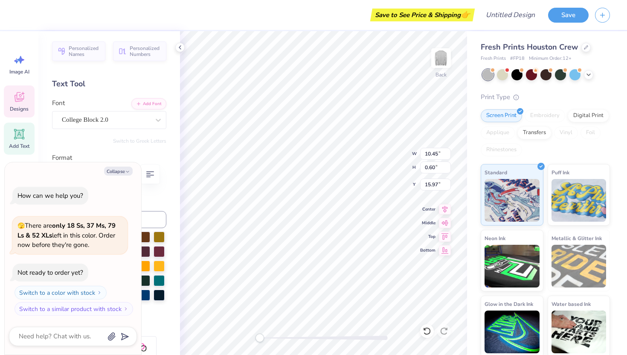
type textarea "x"
type textarea "FAMILY BANQU"
type textarea "x"
type textarea "FAMILY BANQUE"
type textarea "x"
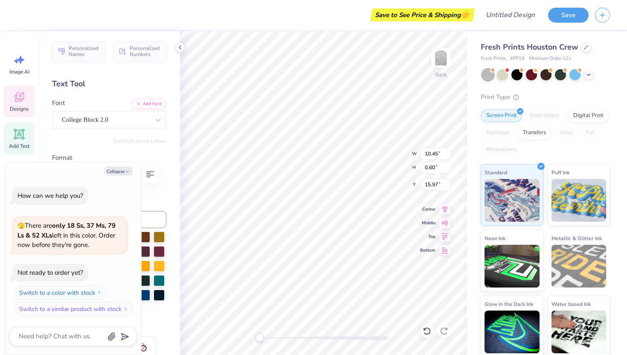
type textarea "FAMILY BANQUET"
type textarea "x"
type input "3.24"
type input "16.78"
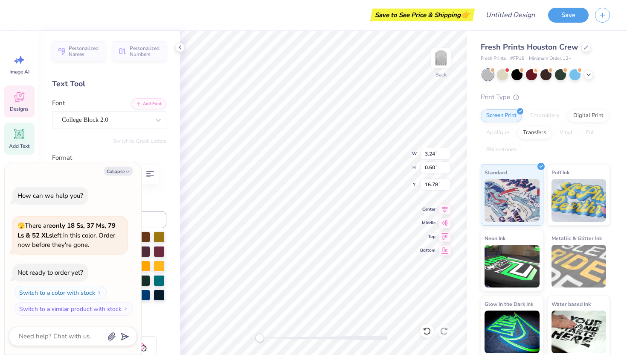
scroll to position [0, 1]
type textarea "x"
type textarea "since"
type textarea "x"
type textarea "since"
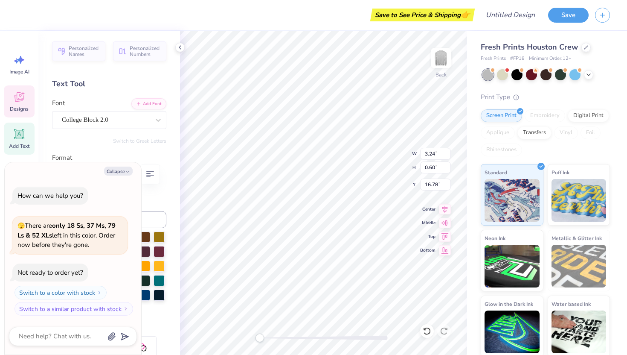
type textarea "x"
type textarea "sinc"
type textarea "x"
type textarea "si"
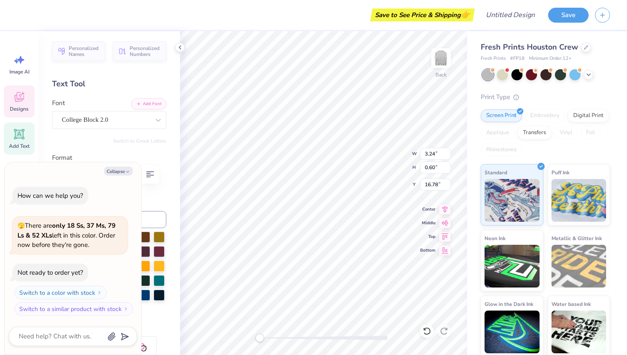
type textarea "x"
type textarea "s"
type textarea "x"
type textarea "2"
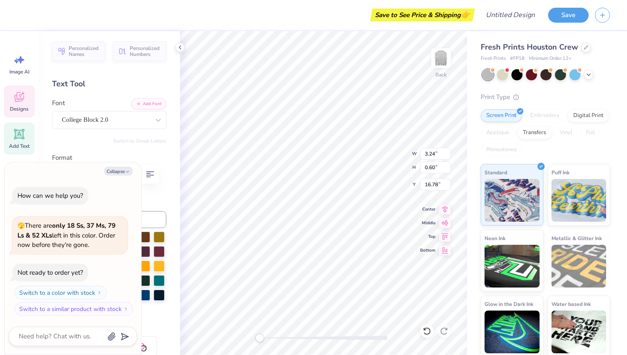
type textarea "x"
type textarea "20"
type textarea "x"
type textarea "2025"
type textarea "x"
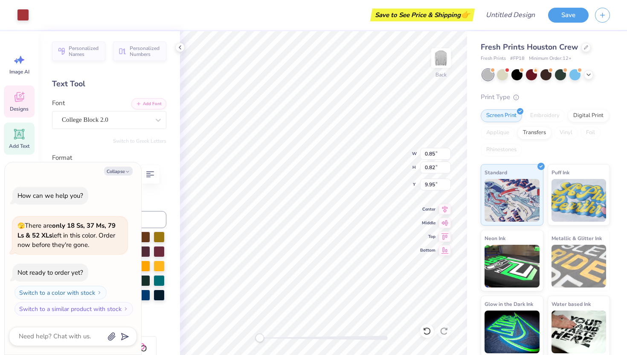
type input "2.02"
type input "2.71"
type input "9.31"
type textarea "x"
type input "1.69"
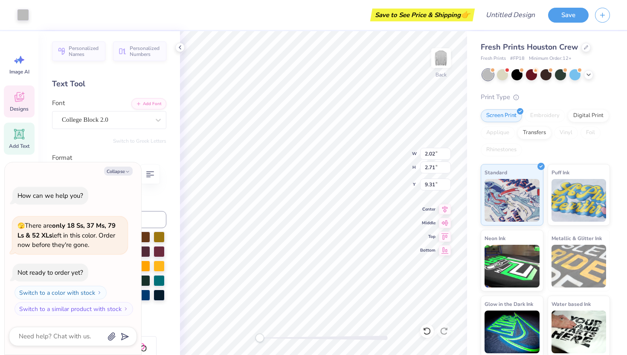
type input "0.94"
type input "10.78"
type textarea "x"
type textarea "ST"
type textarea "x"
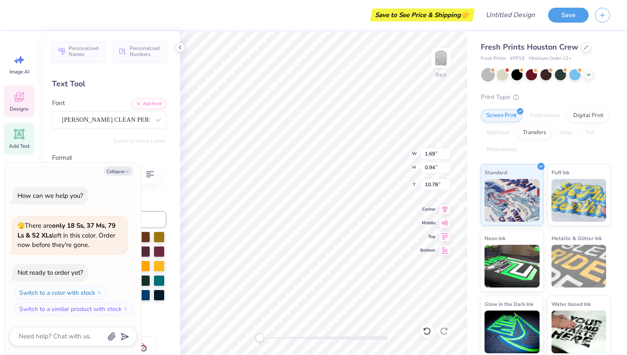
type textarea "S"
type textarea "x"
type textarea "SD"
type textarea "x"
type textarea "SDT"
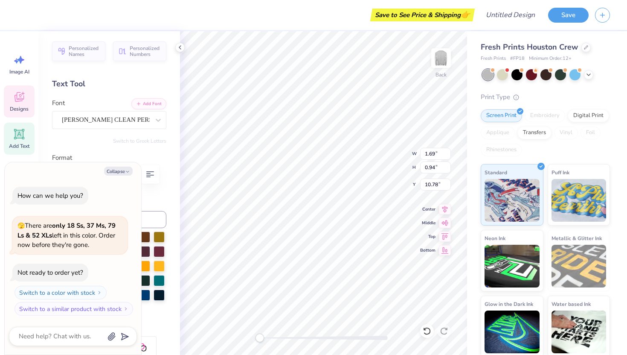
type textarea "x"
type input "10.00"
type input "10.39"
type input "5.38"
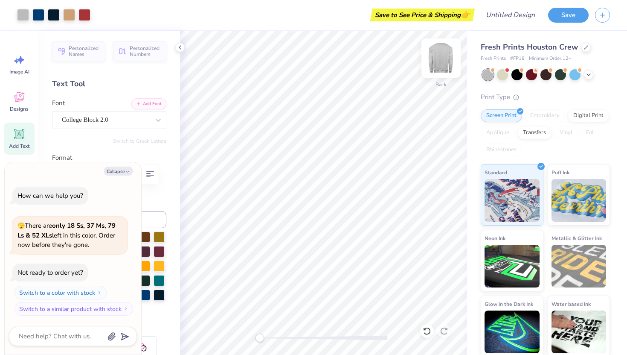
click at [446, 56] on img at bounding box center [441, 58] width 34 height 34
click at [440, 55] on img at bounding box center [441, 58] width 34 height 34
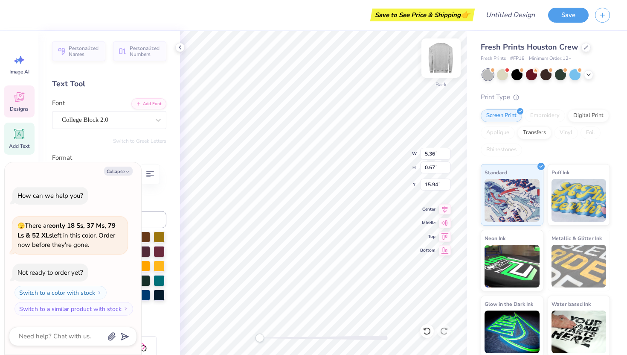
type textarea "x"
type input "0.38"
type input "0.88"
type input "9.90"
click at [125, 169] on icon "button" at bounding box center [127, 171] width 5 height 5
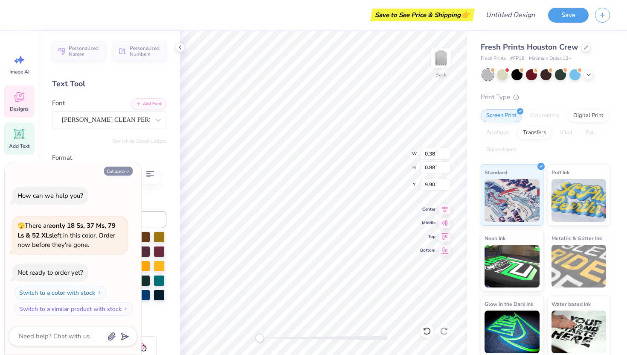
type textarea "x"
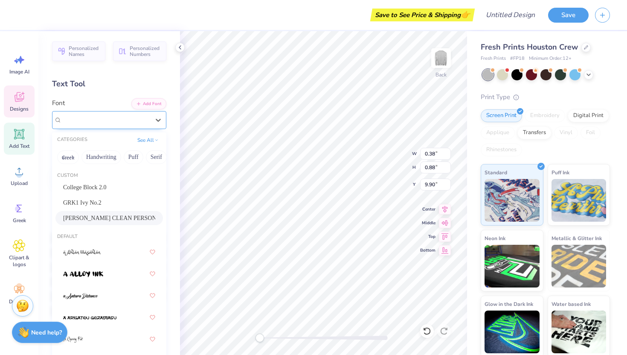
click at [132, 125] on div "[PERSON_NAME] CLEAN PERSONAL USE" at bounding box center [106, 119] width 90 height 13
click at [97, 190] on span "College Block 2.0" at bounding box center [85, 187] width 44 height 9
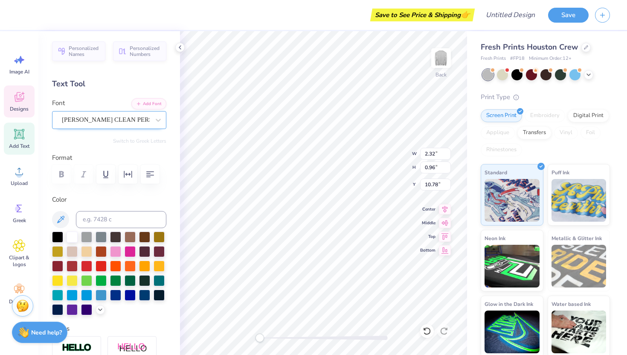
click at [125, 115] on div "[PERSON_NAME] CLEAN PERSONAL USE" at bounding box center [106, 119] width 90 height 13
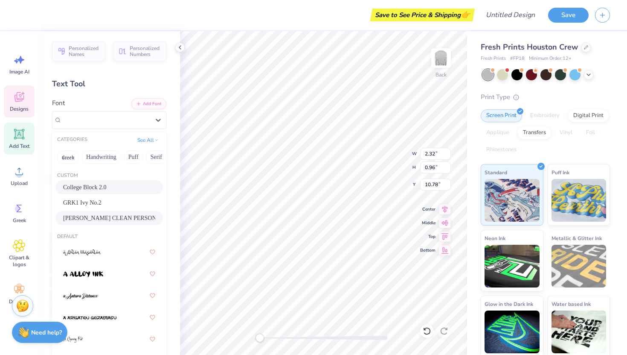
click at [110, 185] on div "College Block 2.0" at bounding box center [109, 187] width 92 height 9
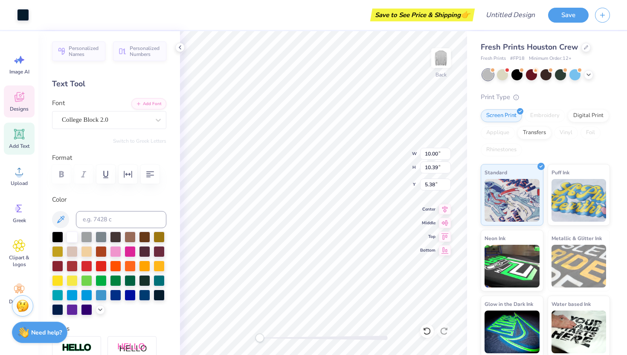
type input "10.00"
type input "10.39"
type input "5.38"
type input "1.88"
type input "1.09"
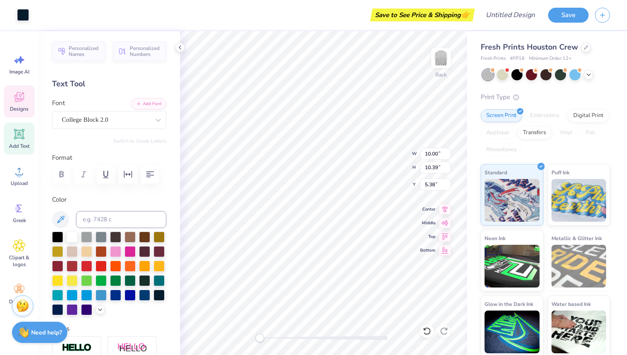
type input "10.92"
type input "3.31"
type input "1.28"
type input "10.67"
type input "7.07"
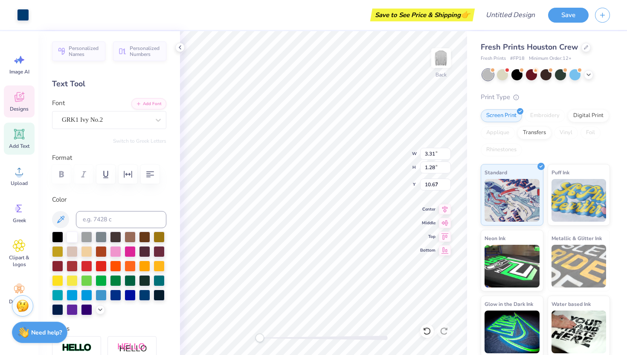
type input "5.81"
type input "7.87"
type input "10.00"
type input "10.39"
type input "5.38"
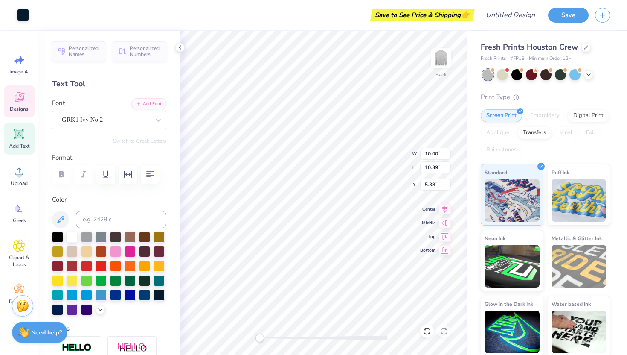
type input "7.07"
type input "5.81"
click at [590, 74] on icon at bounding box center [589, 73] width 7 height 7
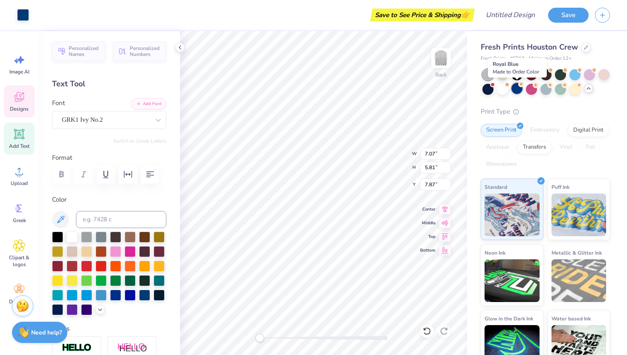
click at [520, 89] on div at bounding box center [517, 88] width 11 height 11
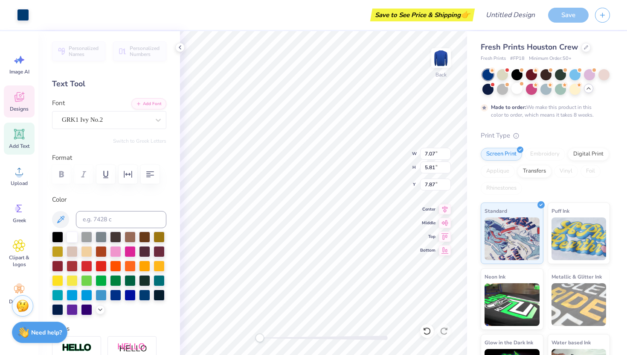
type input "7.86"
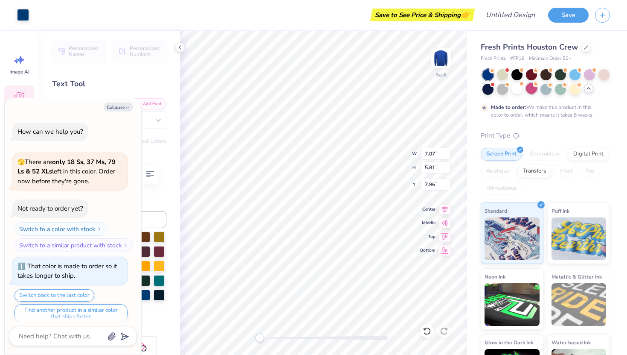
click at [526, 89] on div at bounding box center [531, 88] width 11 height 11
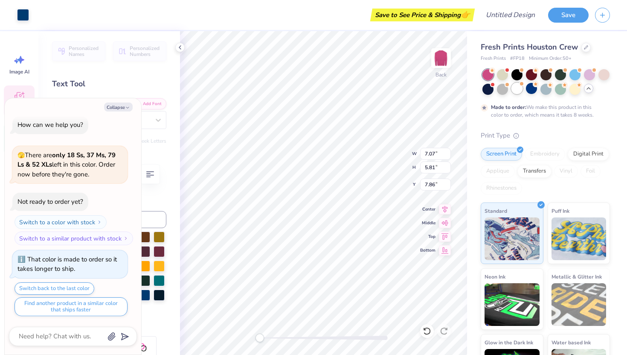
click at [516, 89] on div at bounding box center [517, 88] width 11 height 11
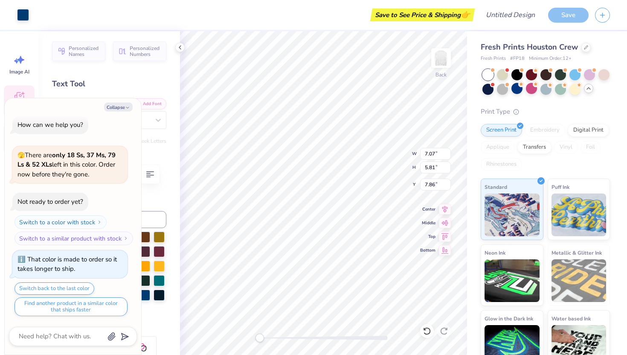
scroll to position [160, 0]
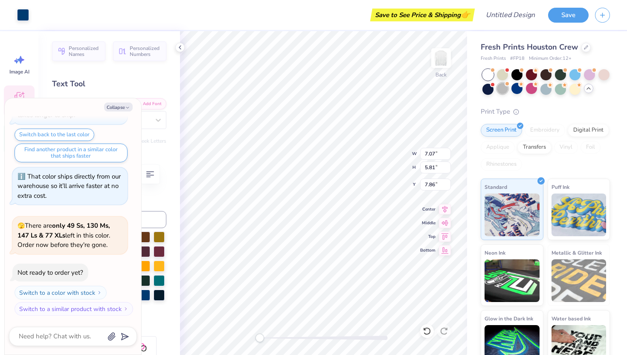
click at [505, 88] on div at bounding box center [502, 88] width 11 height 11
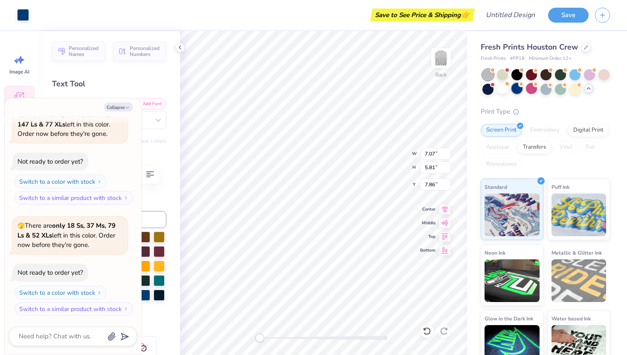
click at [520, 88] on div at bounding box center [517, 88] width 11 height 11
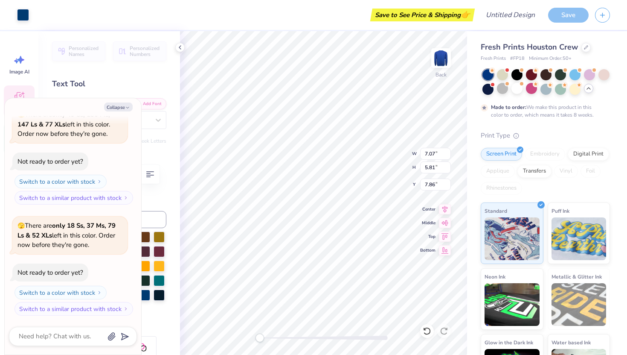
scroll to position [342, 0]
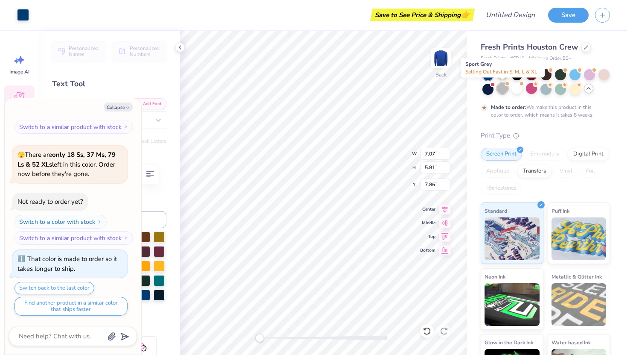
click at [500, 91] on div at bounding box center [502, 88] width 11 height 11
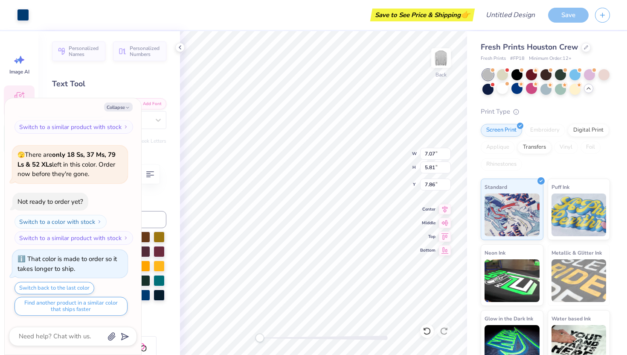
scroll to position [496, 0]
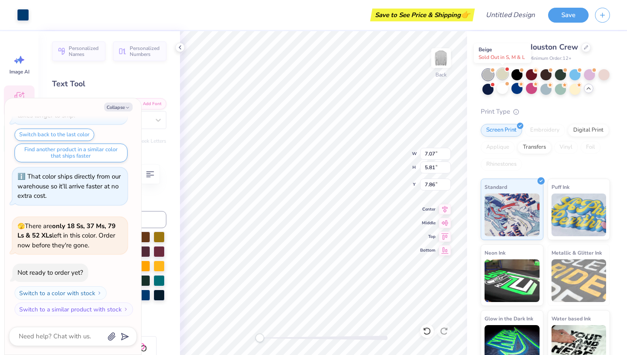
click at [508, 75] on div at bounding box center [502, 73] width 11 height 11
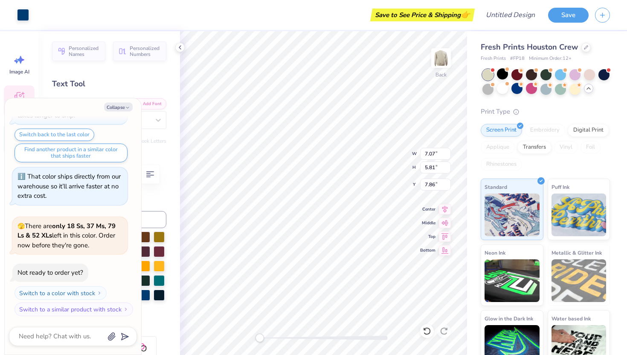
scroll to position [616, 0]
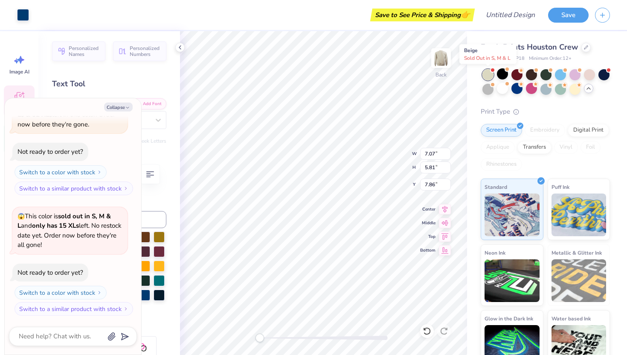
click at [490, 76] on div at bounding box center [488, 74] width 11 height 11
click at [487, 95] on div "Fresh Prints Houston Crew Fresh Prints # FP18 Minimum Order: 12 + Print Type Sc…" at bounding box center [545, 206] width 129 height 330
click at [487, 90] on div at bounding box center [488, 88] width 11 height 11
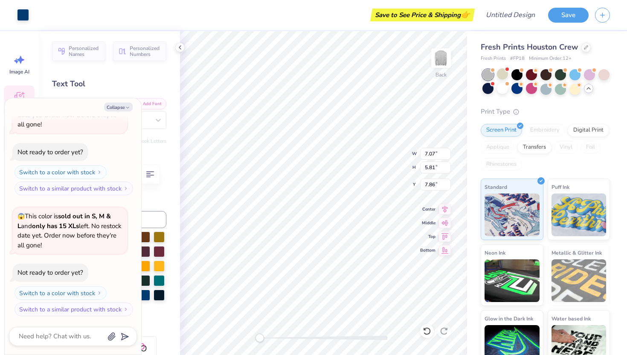
scroll to position [848, 0]
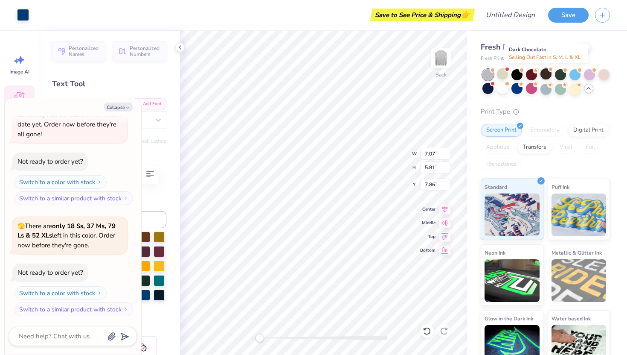
click at [549, 76] on div at bounding box center [546, 73] width 11 height 11
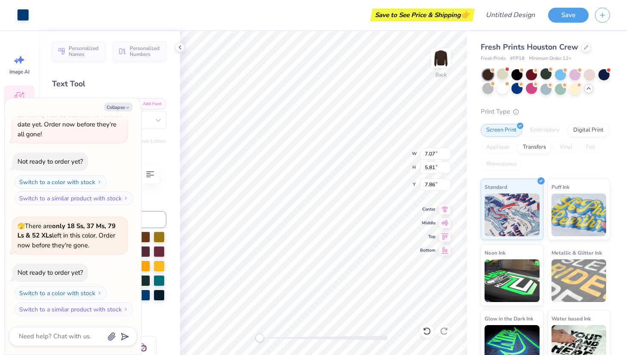
scroll to position [959, 0]
click at [123, 107] on button "Collapse" at bounding box center [118, 106] width 29 height 9
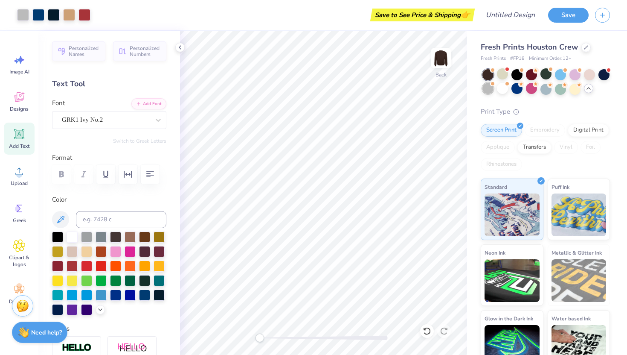
click at [492, 88] on div at bounding box center [488, 88] width 11 height 11
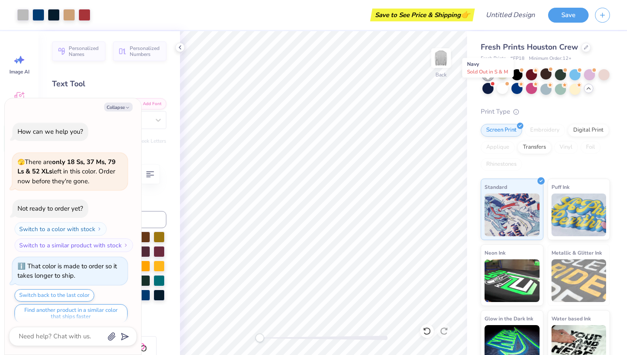
scroll to position [1070, 0]
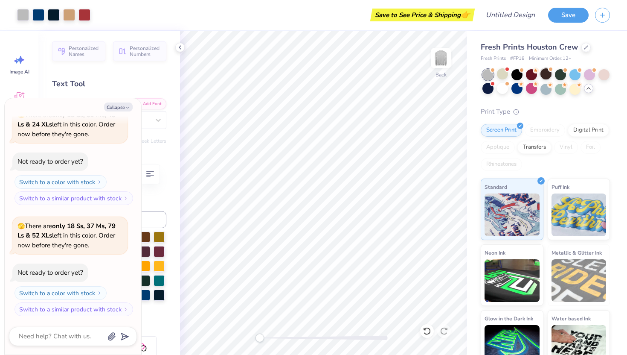
click at [550, 77] on div at bounding box center [546, 73] width 11 height 11
click at [487, 93] on div at bounding box center [488, 88] width 11 height 11
click at [124, 105] on button "Collapse" at bounding box center [118, 106] width 29 height 9
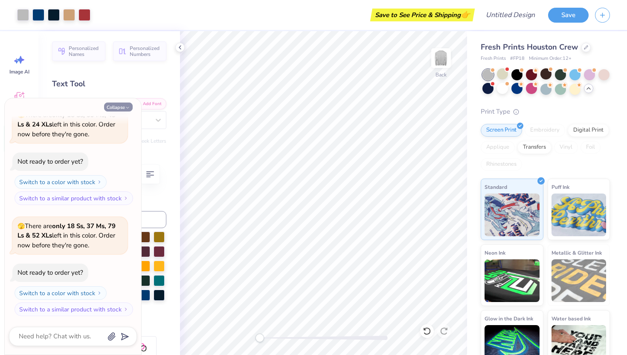
type textarea "x"
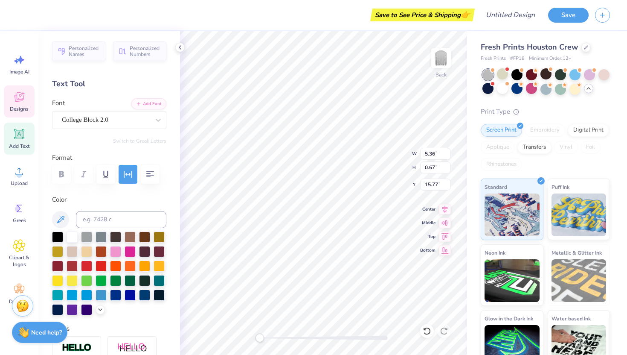
scroll to position [0, 3]
type input "1.88"
type input "1.09"
type input "10.99"
type input "0.29"
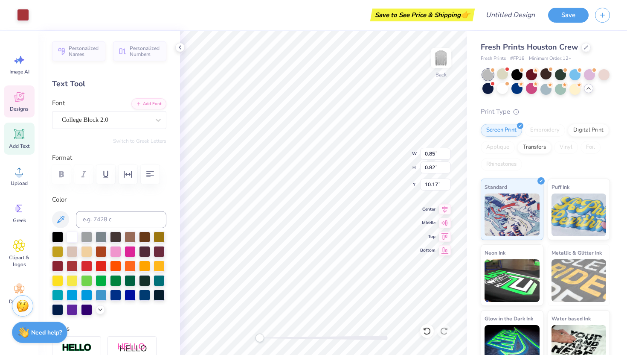
type input "1.03"
type input "9.83"
click at [133, 113] on div "College Block 2.0" at bounding box center [106, 119] width 90 height 13
click at [106, 121] on div "College Block 2.0" at bounding box center [106, 119] width 90 height 13
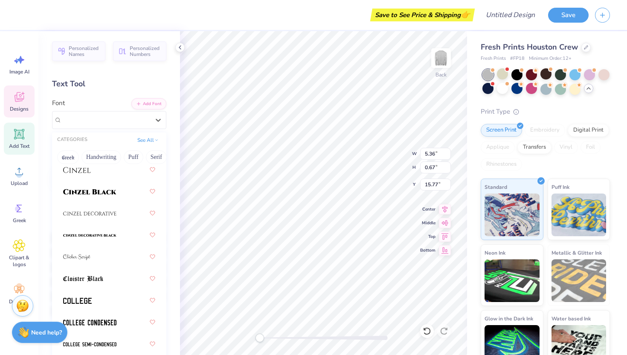
scroll to position [1518, 0]
click at [106, 243] on div at bounding box center [109, 235] width 92 height 15
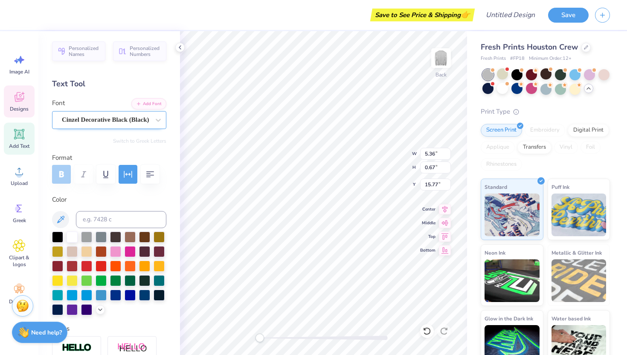
click at [123, 119] on div "Cinzel Decorative Black (Black)" at bounding box center [106, 119] width 90 height 13
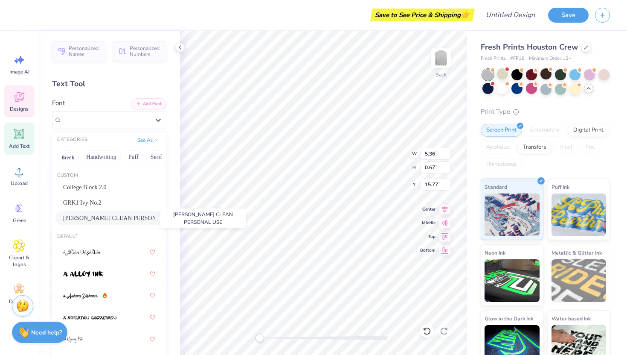
click at [125, 219] on span "[PERSON_NAME] CLEAN PERSONAL USE" at bounding box center [109, 217] width 92 height 9
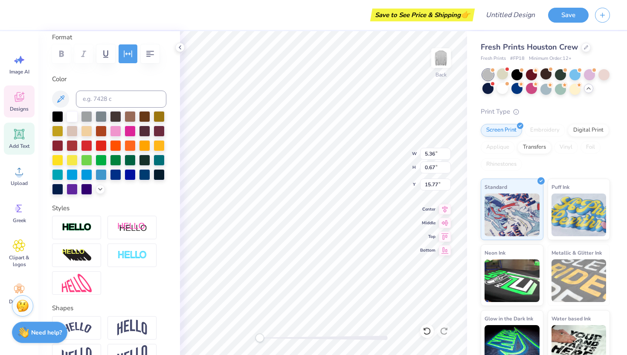
scroll to position [175, 0]
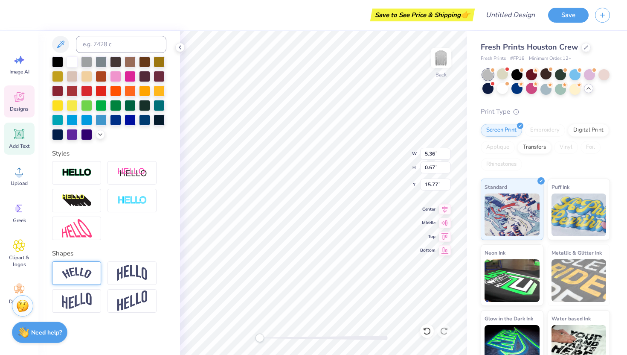
click at [86, 270] on img at bounding box center [77, 273] width 30 height 12
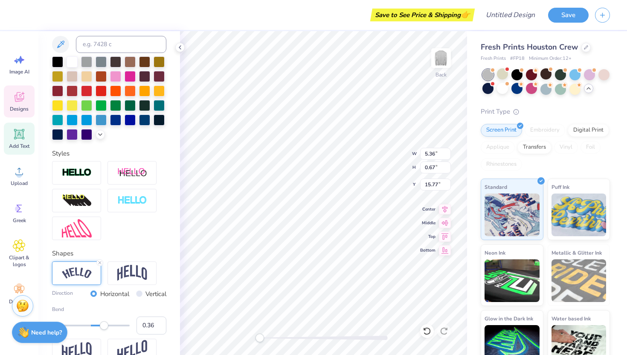
type input "0.37"
click at [105, 325] on div "Accessibility label" at bounding box center [105, 325] width 9 height 9
type input "1.44"
type input "0.60"
type input "16.78"
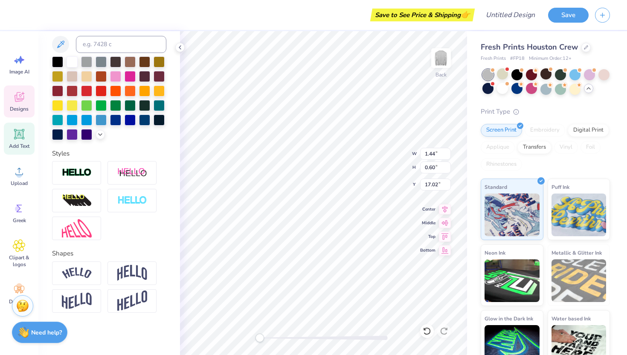
type input "7.58"
type input "1.09"
type input "16.23"
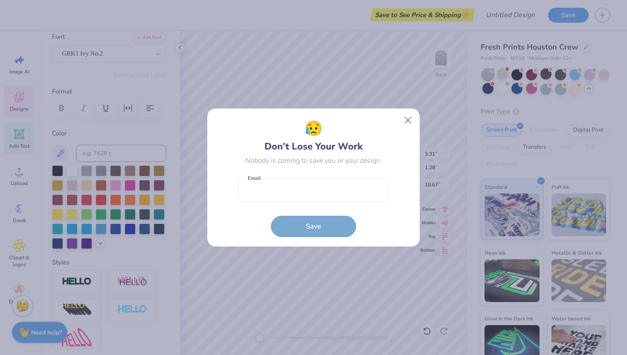
scroll to position [0, 0]
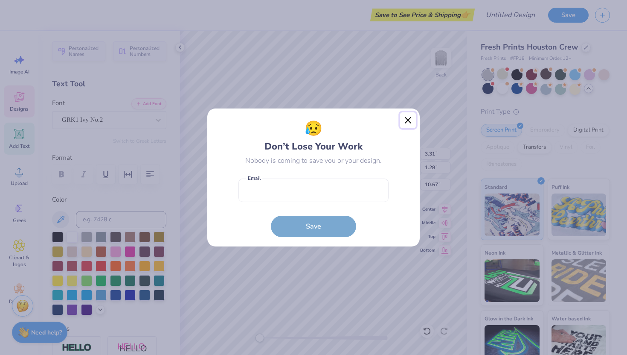
click at [407, 118] on button "Close" at bounding box center [408, 120] width 16 height 16
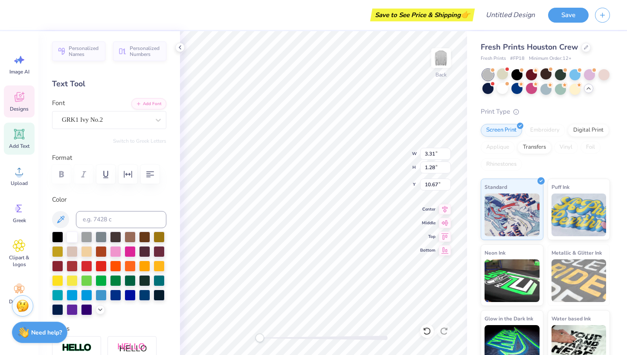
type textarea "S"
click at [105, 122] on div "GRK1 Ivy No.2" at bounding box center [106, 119] width 90 height 13
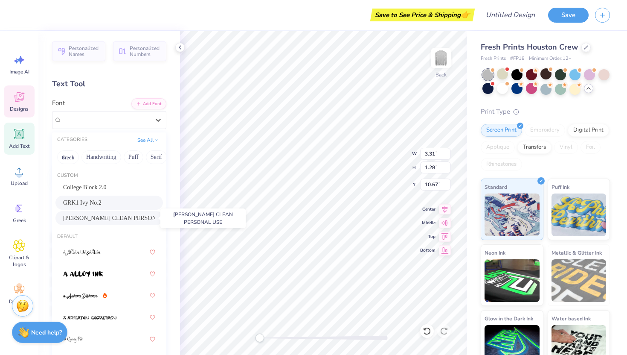
click at [98, 218] on span "[PERSON_NAME] CLEAN PERSONAL USE" at bounding box center [109, 217] width 92 height 9
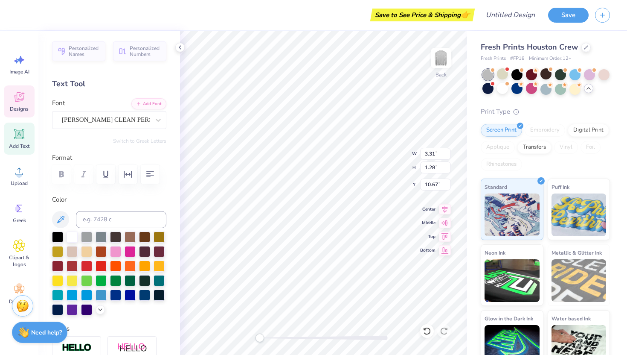
type textarea "S"
click at [140, 120] on div "[PERSON_NAME] CLEAN PERSONAL USE" at bounding box center [106, 119] width 90 height 13
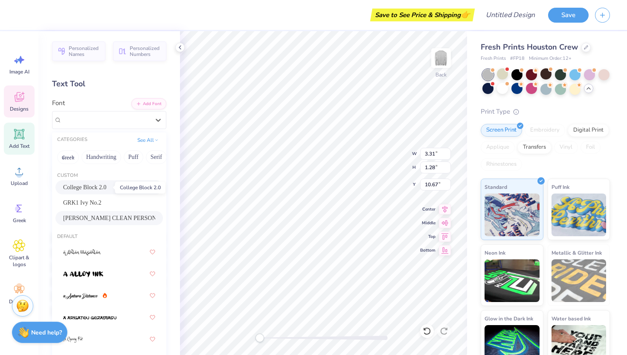
click at [96, 188] on span "College Block 2.0" at bounding box center [85, 187] width 44 height 9
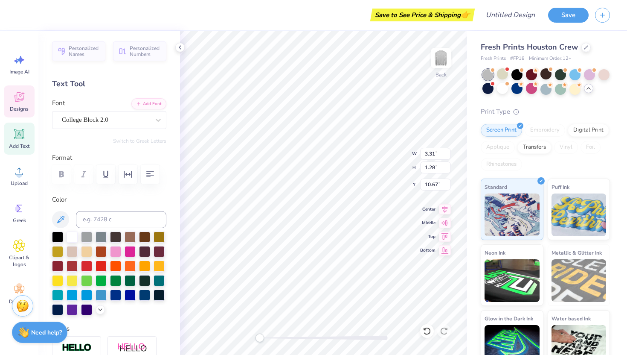
type textarea "SDT"
type input "0.85"
type input "0.82"
type input "10.43"
type input "15.77"
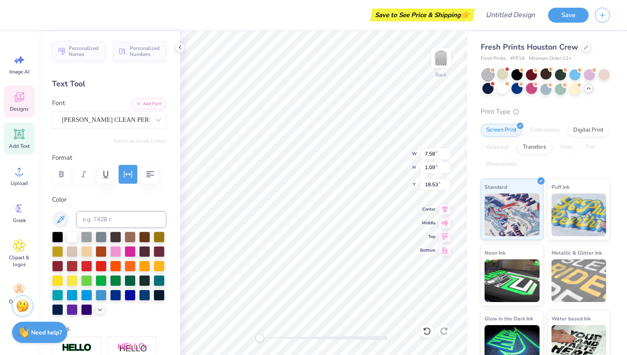
type textarea "FAMRETRO LIVEILY BANQUET"
type textarea "F"
type textarea "retro live"
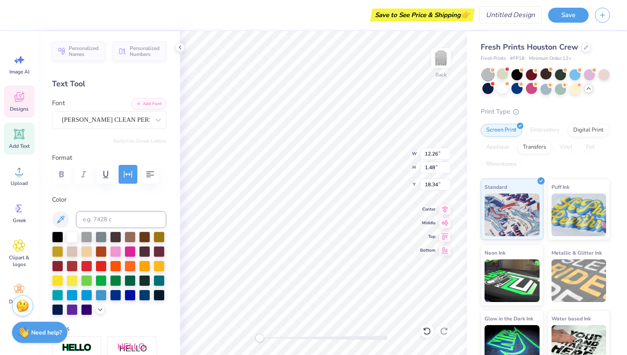
scroll to position [0, 1]
type input "10.00"
type input "10.39"
type input "5.38"
type input "7.58"
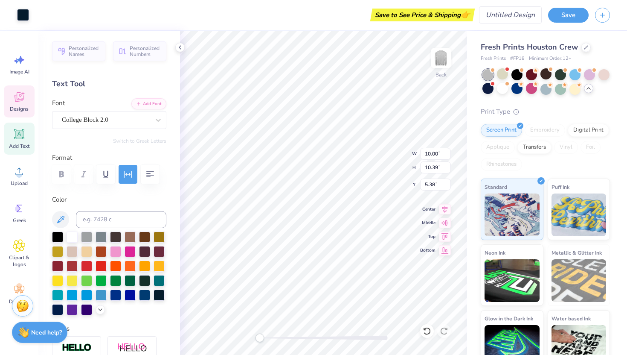
type input "1.09"
type input "15.77"
type input "10.00"
type input "10.39"
type input "5.38"
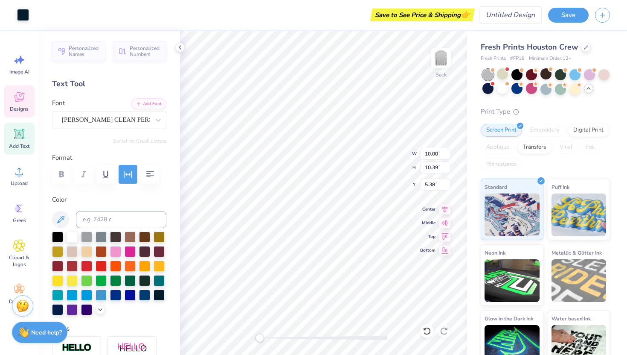
type input "7.58"
type input "1.09"
type input "18.53"
type input "0.85"
type input "0.82"
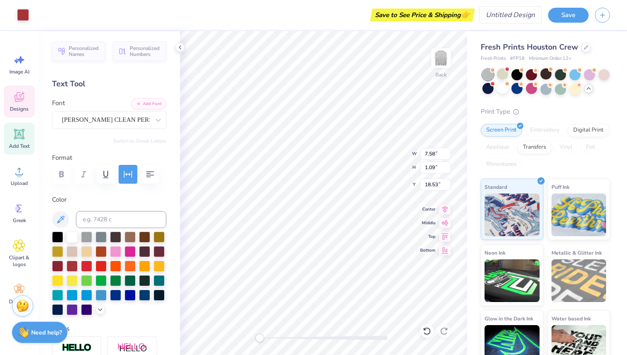
type input "14.95"
type input "7.58"
type input "1.09"
type input "15.77"
type input "1.44"
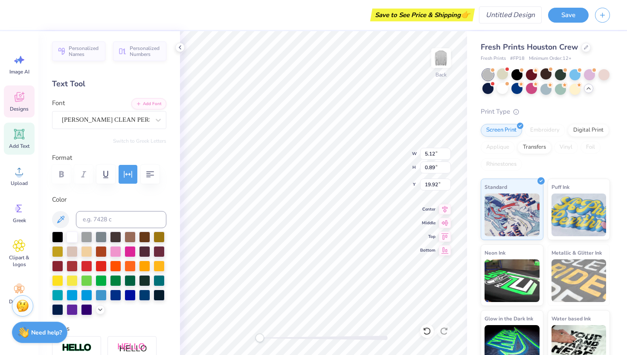
type input "0.60"
type input "19.31"
type textarea "retro"
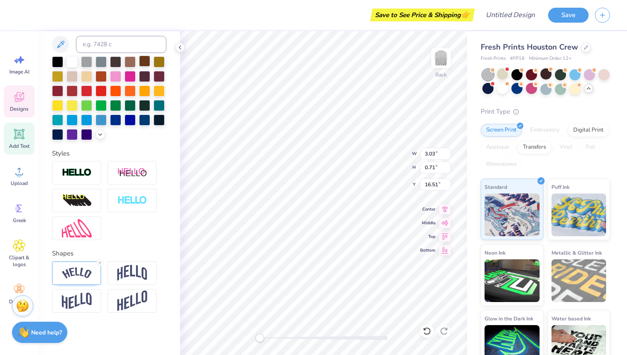
scroll to position [175, 0]
click at [140, 277] on img at bounding box center [132, 273] width 30 height 16
